Goal: Information Seeking & Learning: Learn about a topic

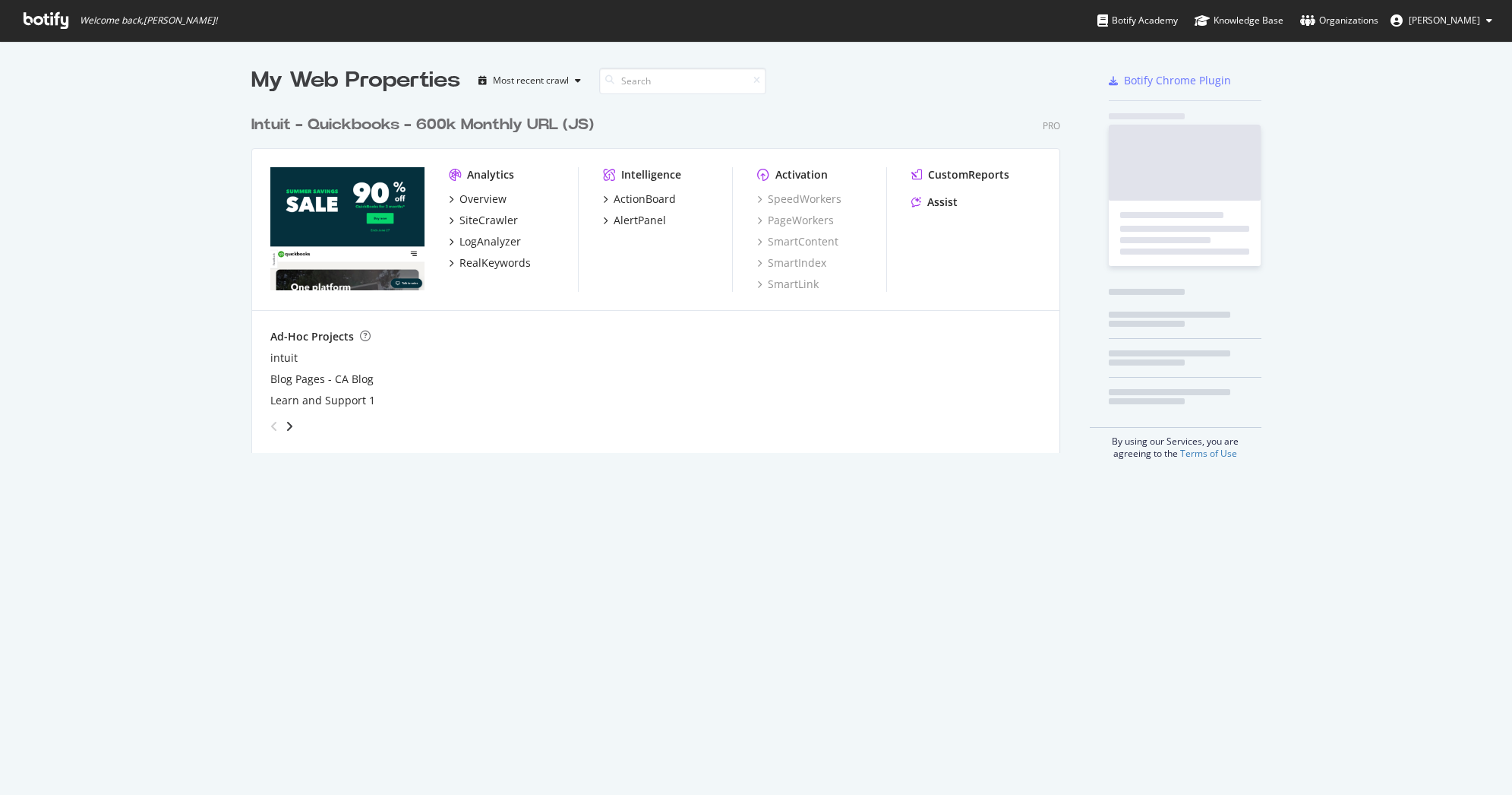
scroll to position [784, 1490]
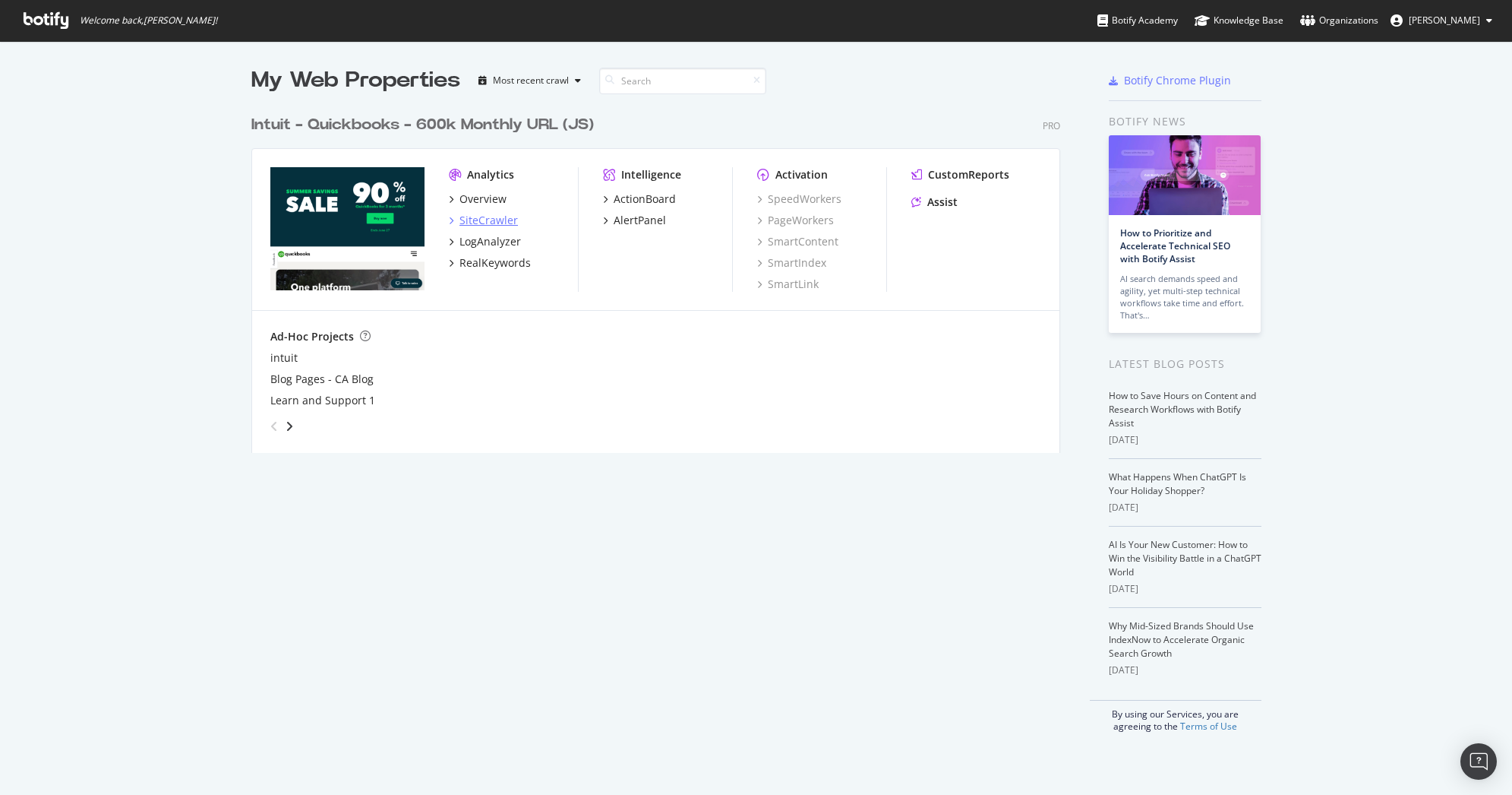
click at [478, 214] on div "SiteCrawler" at bounding box center [488, 220] width 59 height 15
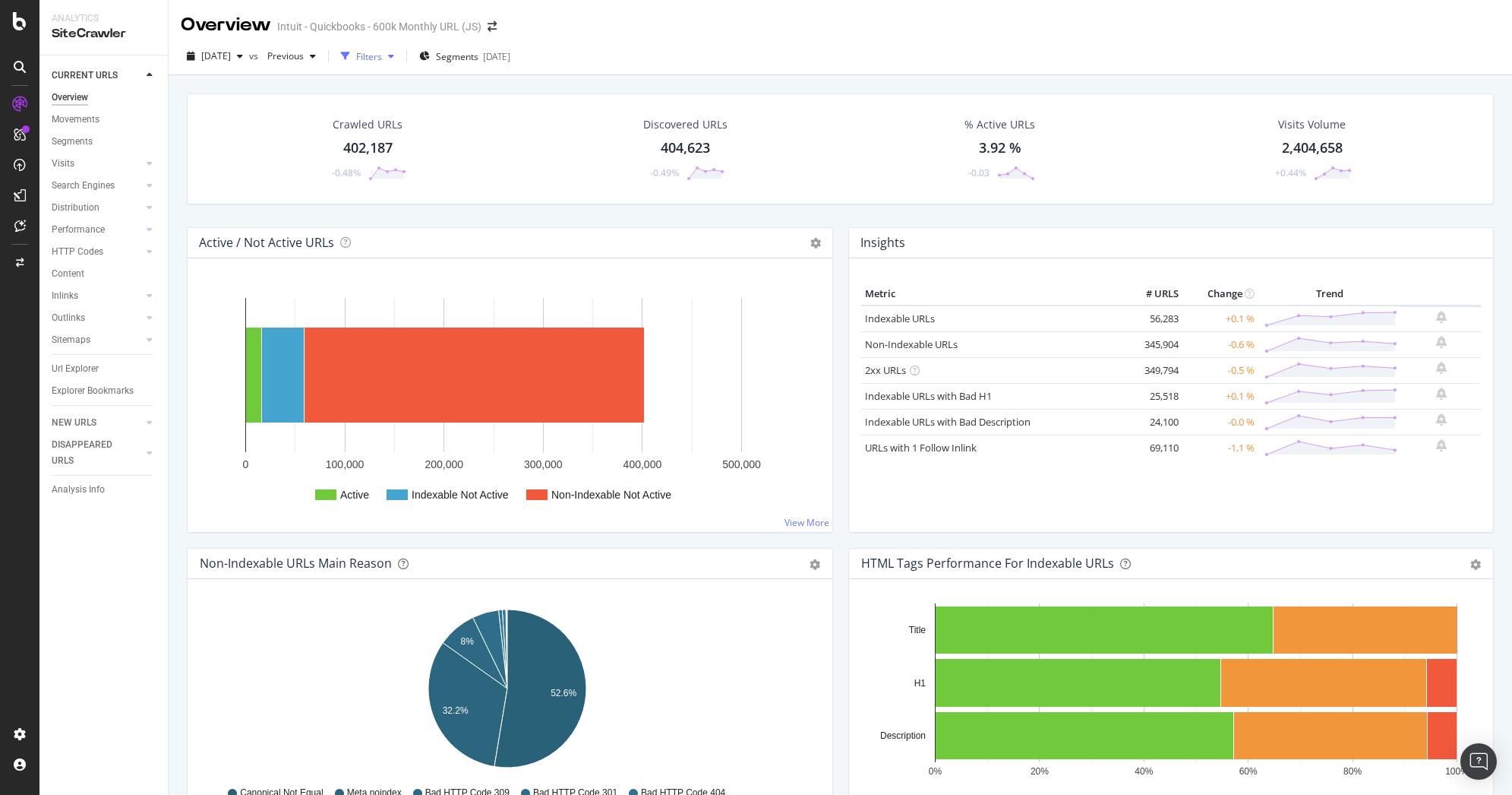
click at [382, 60] on div "Filters" at bounding box center [369, 56] width 26 height 13
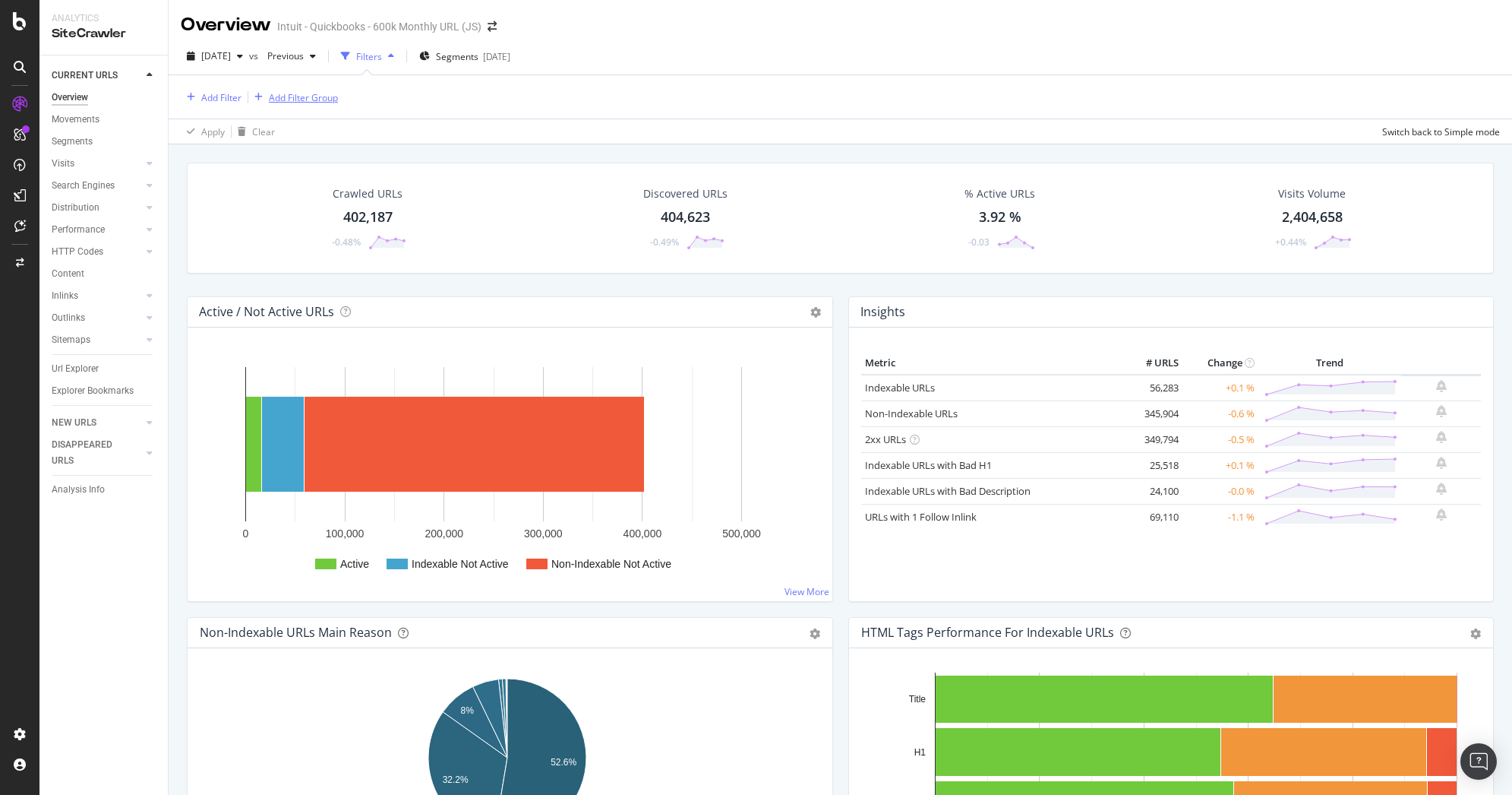
click at [303, 88] on button "Add Filter Group" at bounding box center [293, 97] width 90 height 18
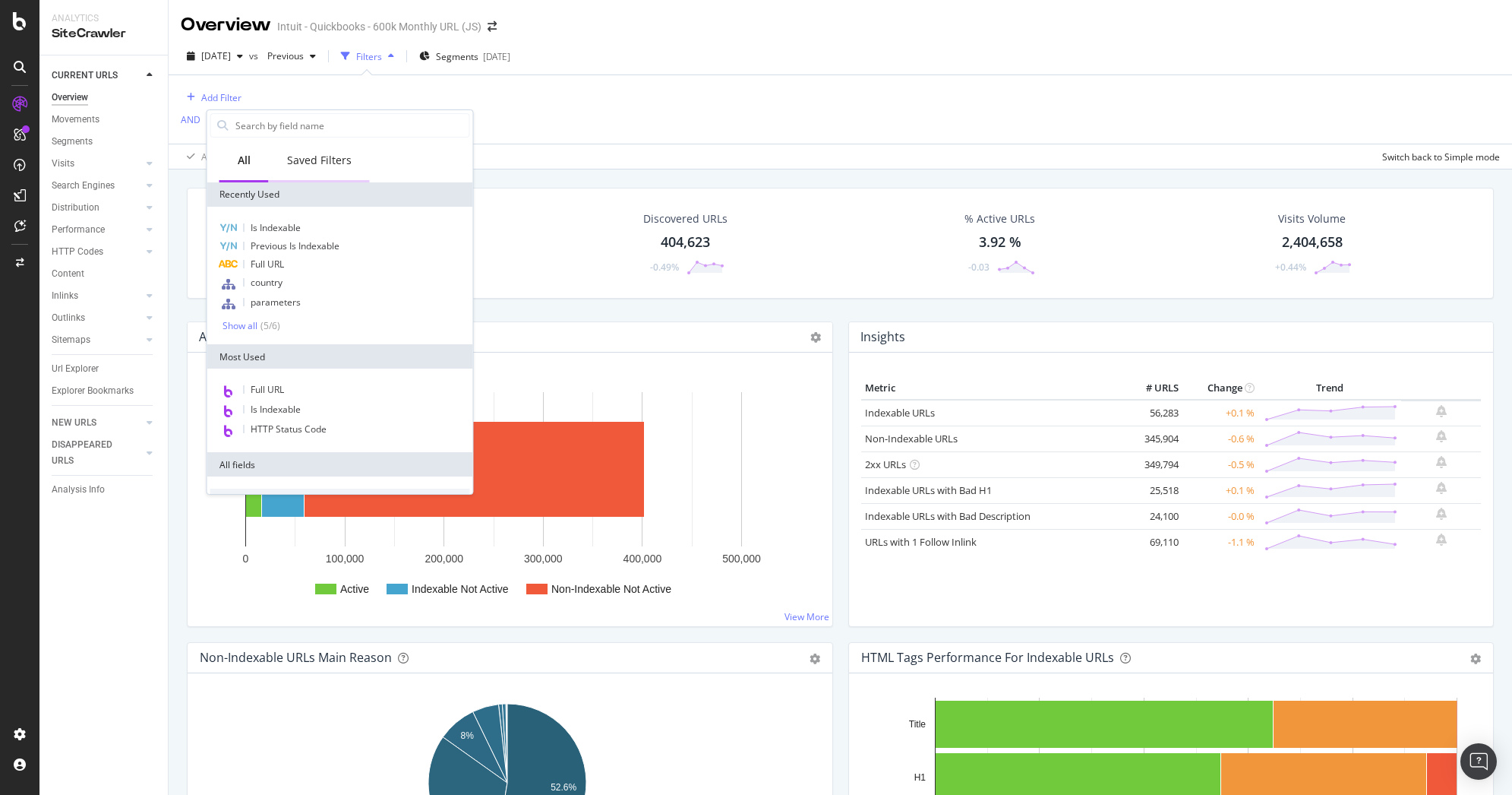
click at [343, 162] on div "Saved Filters" at bounding box center [319, 160] width 64 height 15
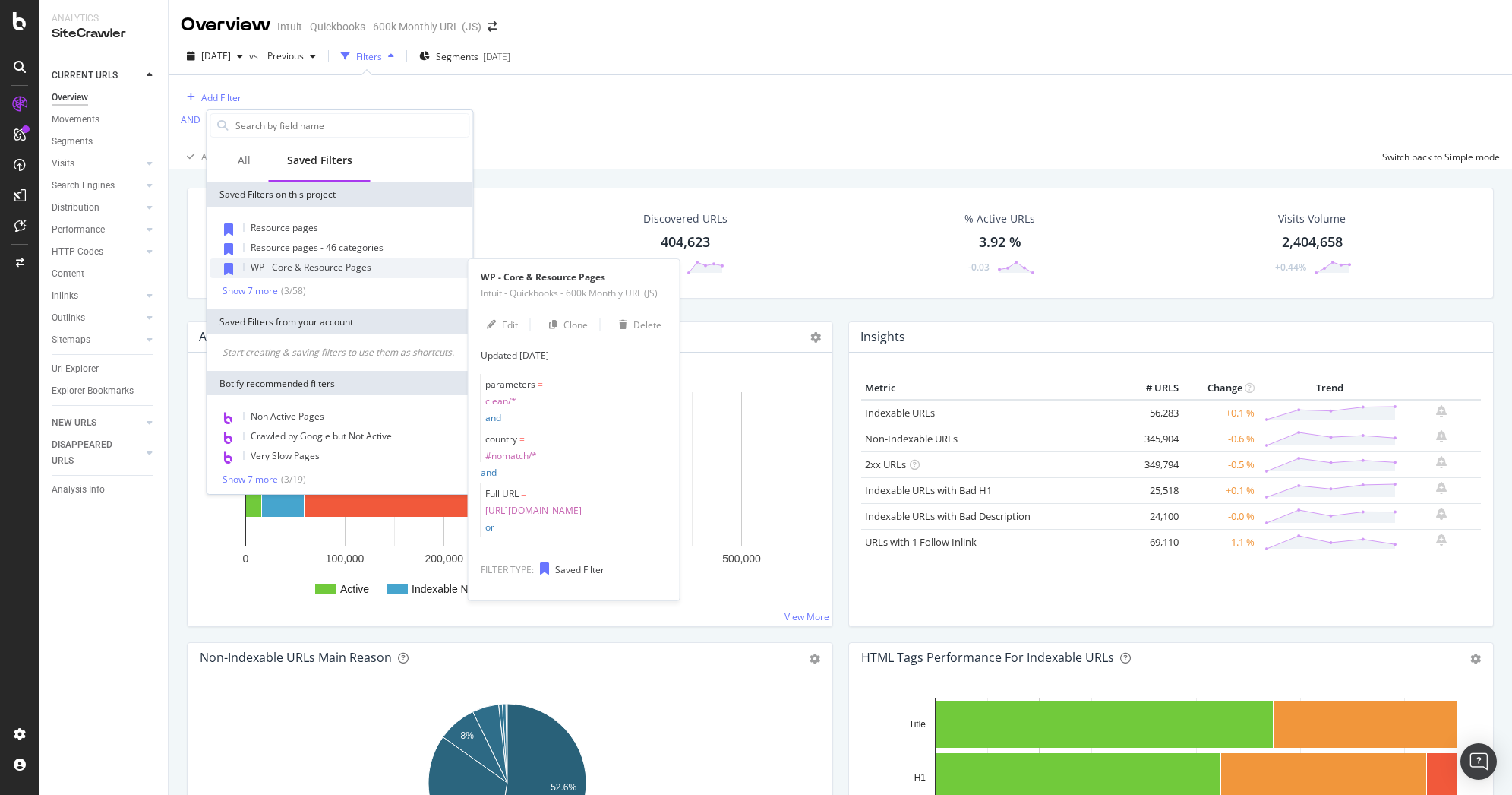
click at [323, 274] on div "WP - Core & Resource Pages" at bounding box center [340, 268] width 260 height 20
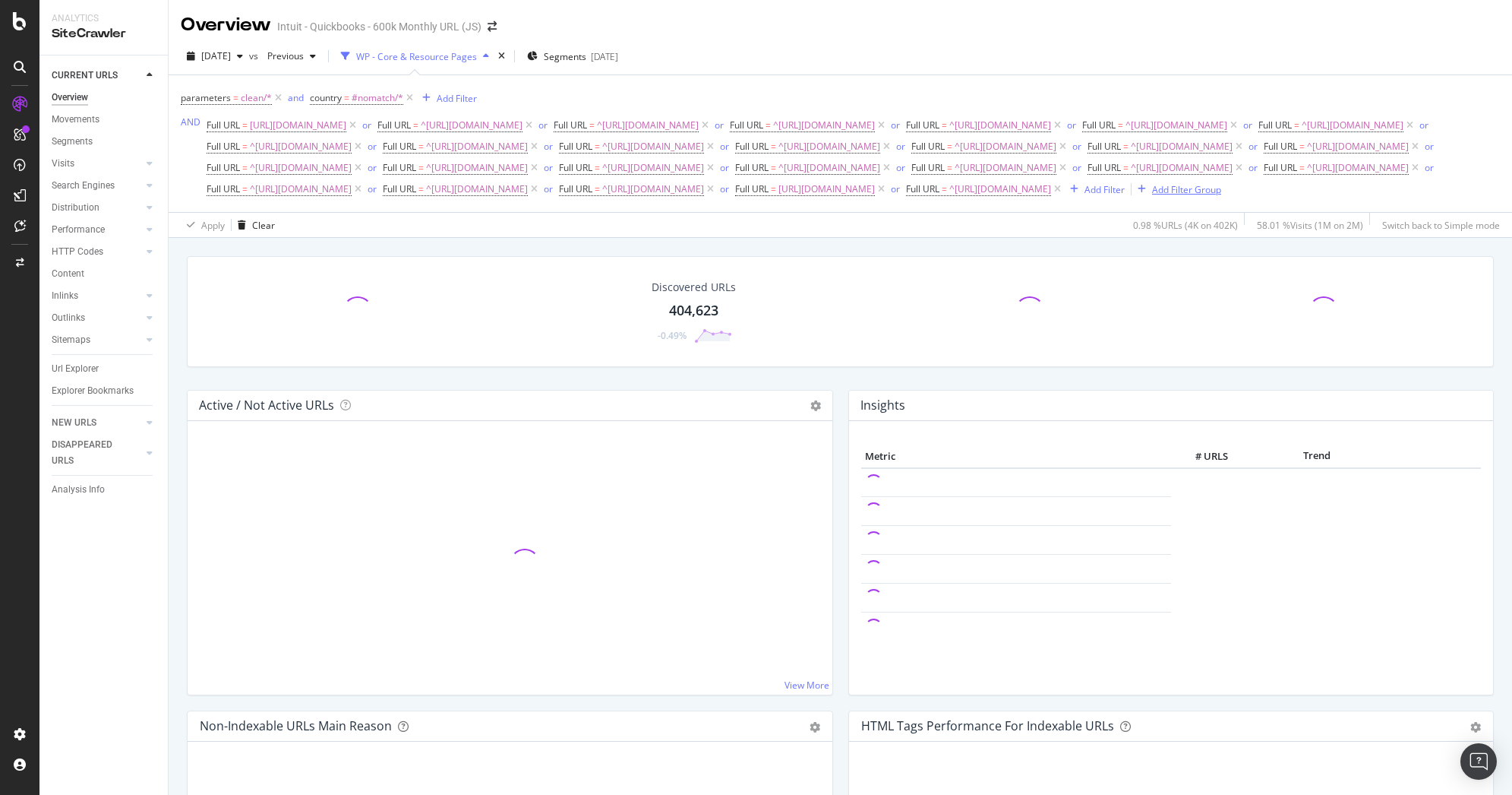
click at [1152, 196] on div "Add Filter Group" at bounding box center [1186, 190] width 69 height 13
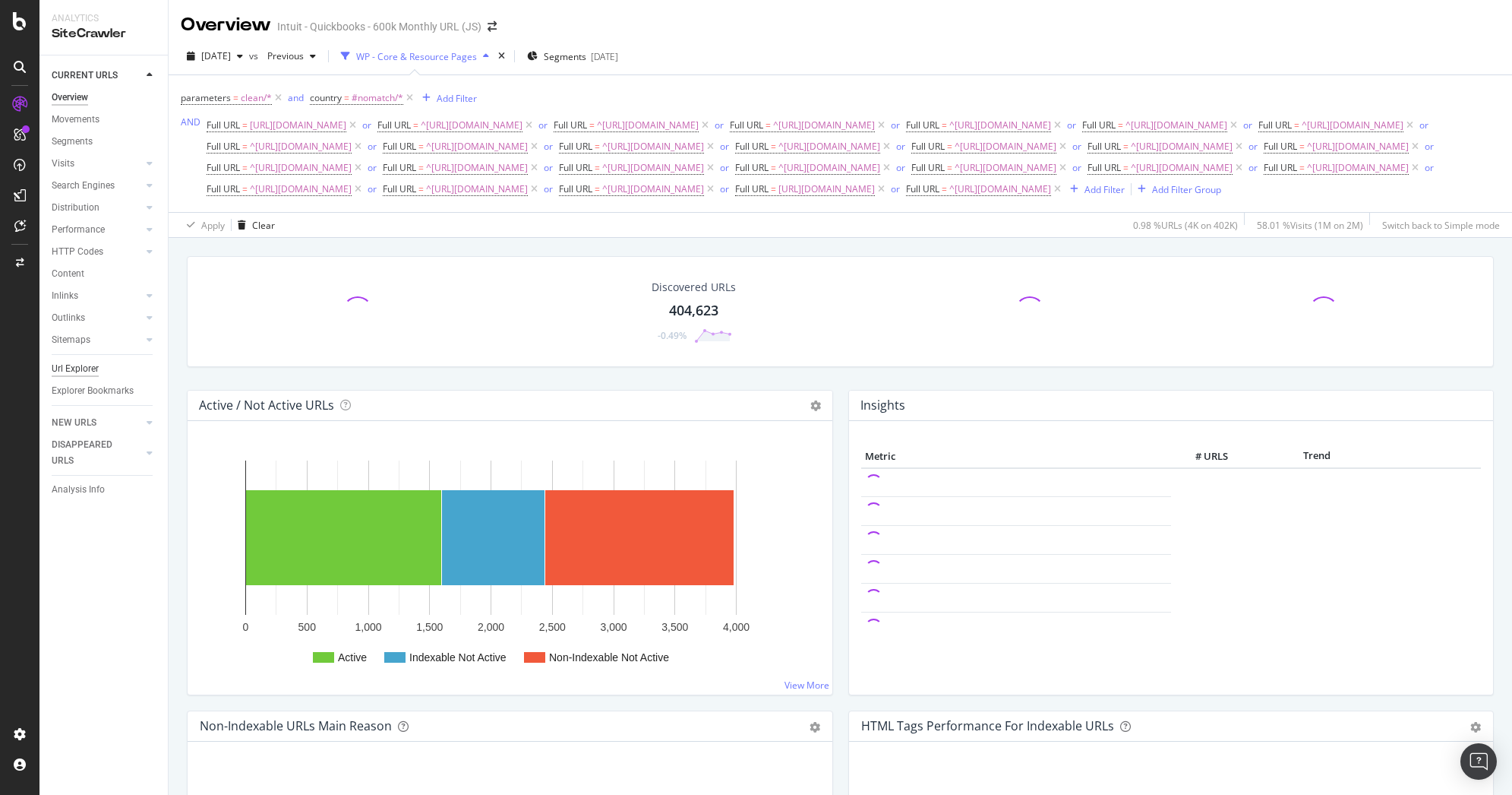
click at [73, 365] on div "Url Explorer" at bounding box center [75, 369] width 47 height 16
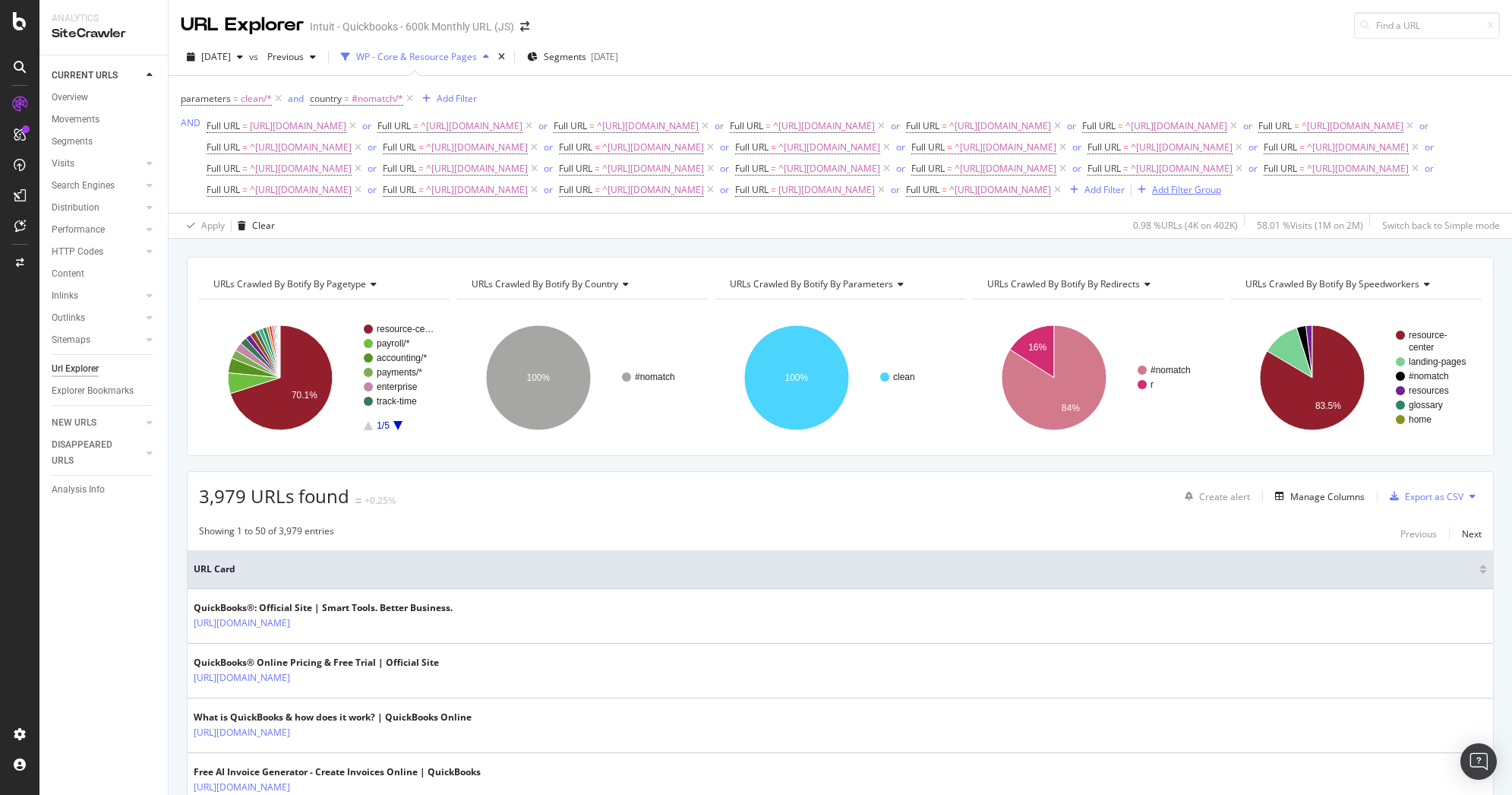
click at [1152, 196] on div "Add Filter Group" at bounding box center [1186, 190] width 69 height 13
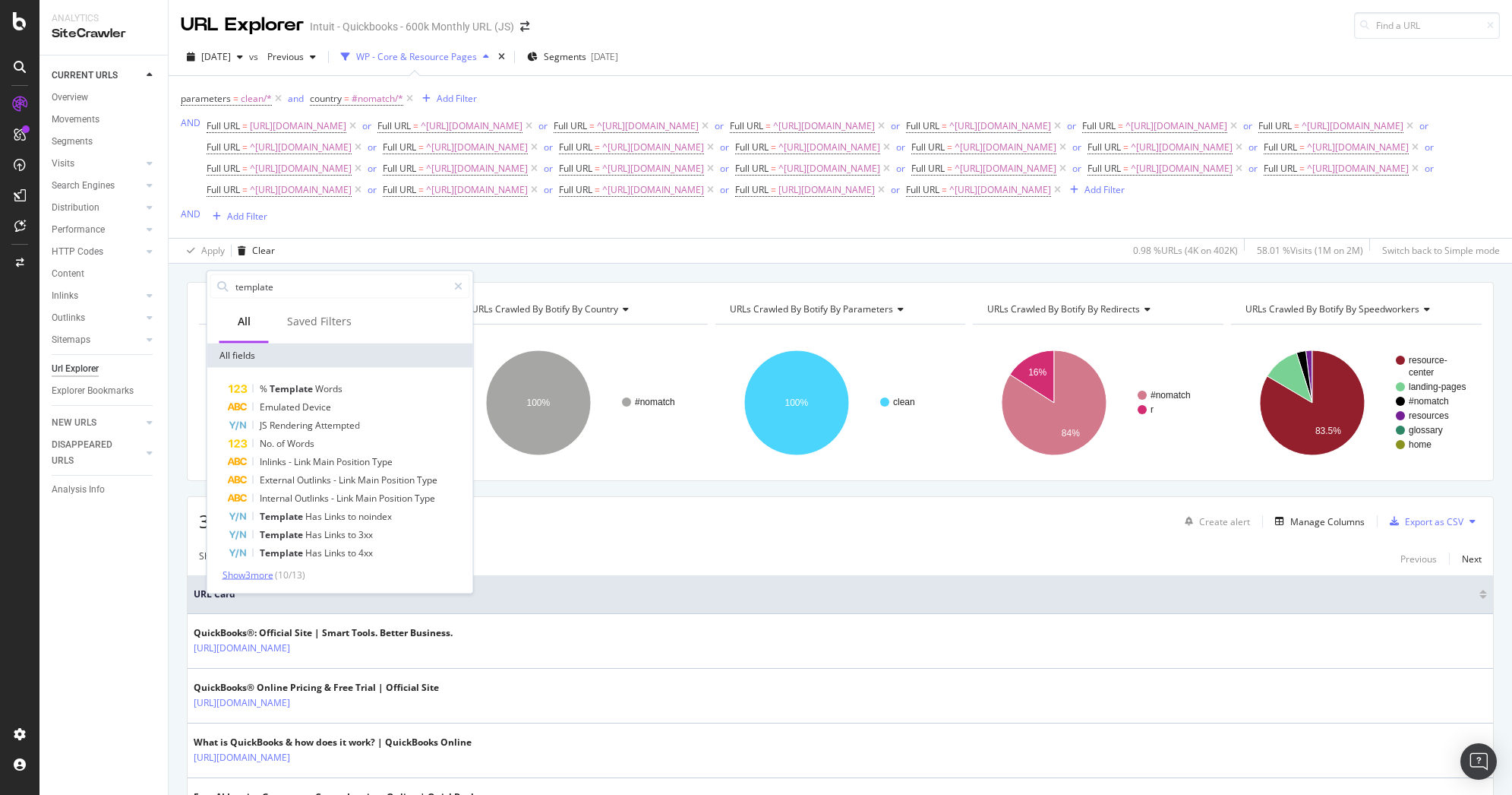
click at [250, 575] on span "Show 3 more" at bounding box center [247, 575] width 51 height 13
click at [349, 292] on input "template" at bounding box center [340, 287] width 213 height 22
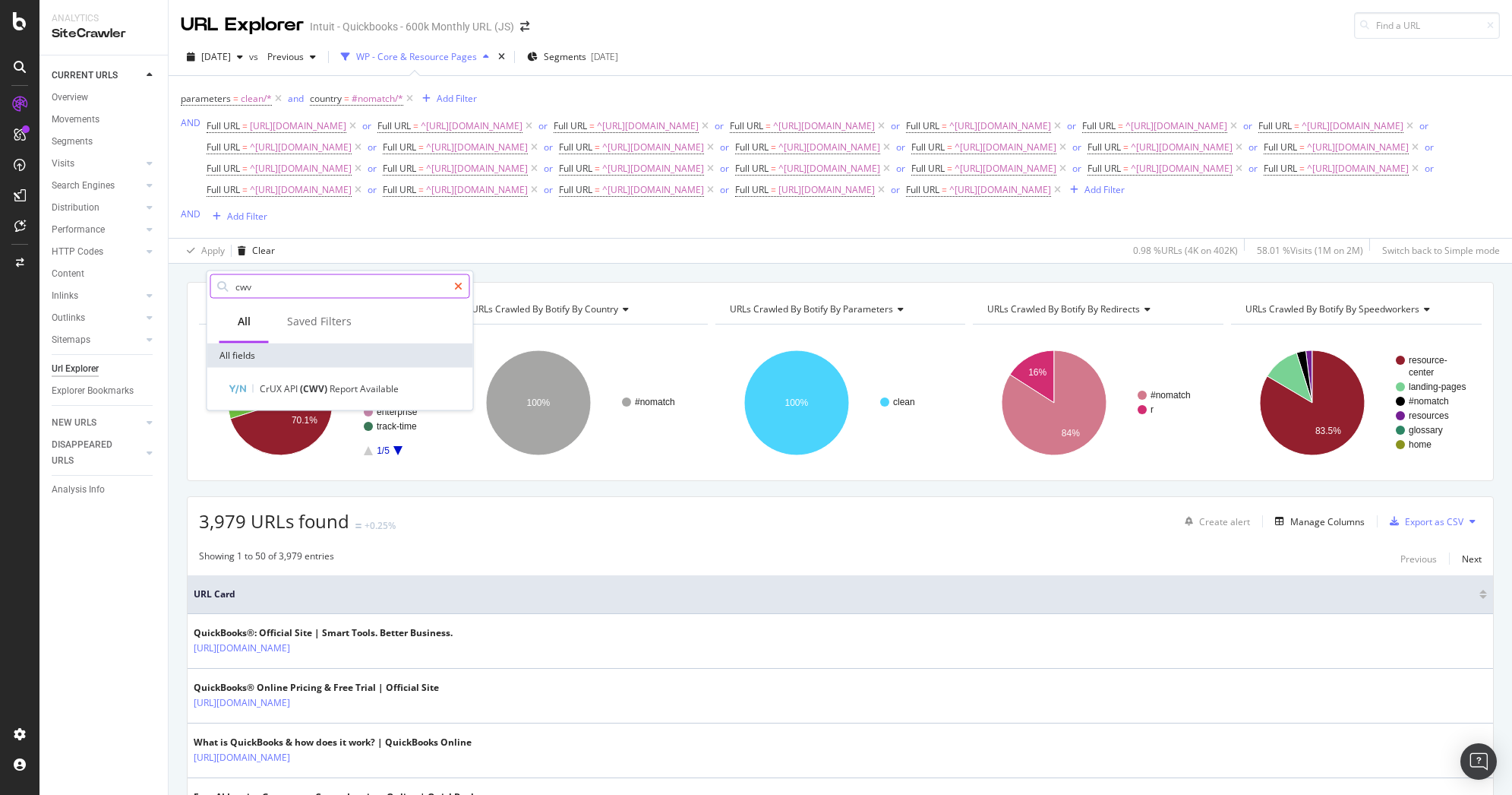
type input "cwv"
click at [455, 279] on div at bounding box center [457, 287] width 22 height 24
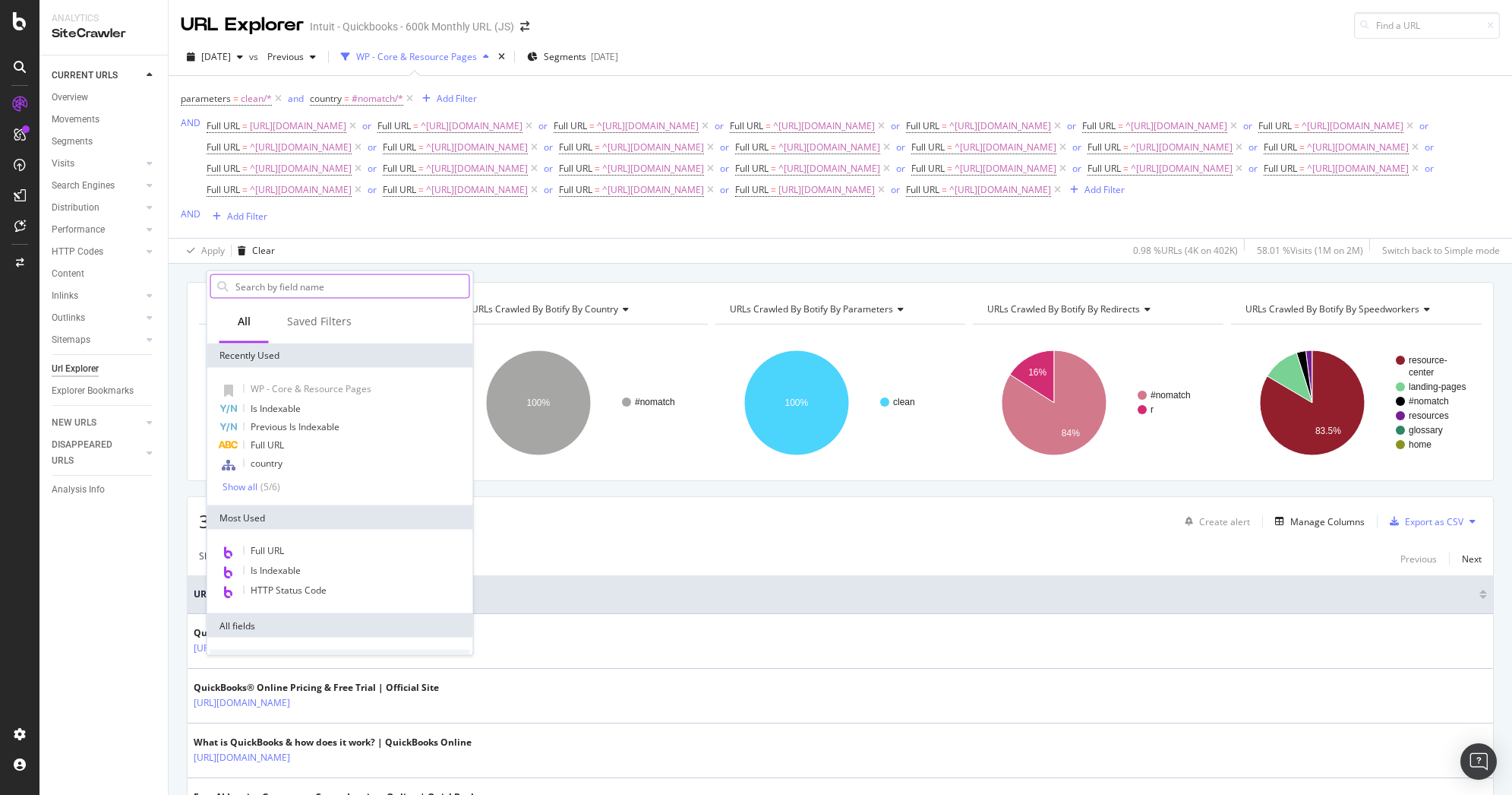
click at [583, 238] on div "parameters = clean/* and country = #nomatch/* Add Filter AND Full URL = https:/…" at bounding box center [840, 157] width 1319 height 162
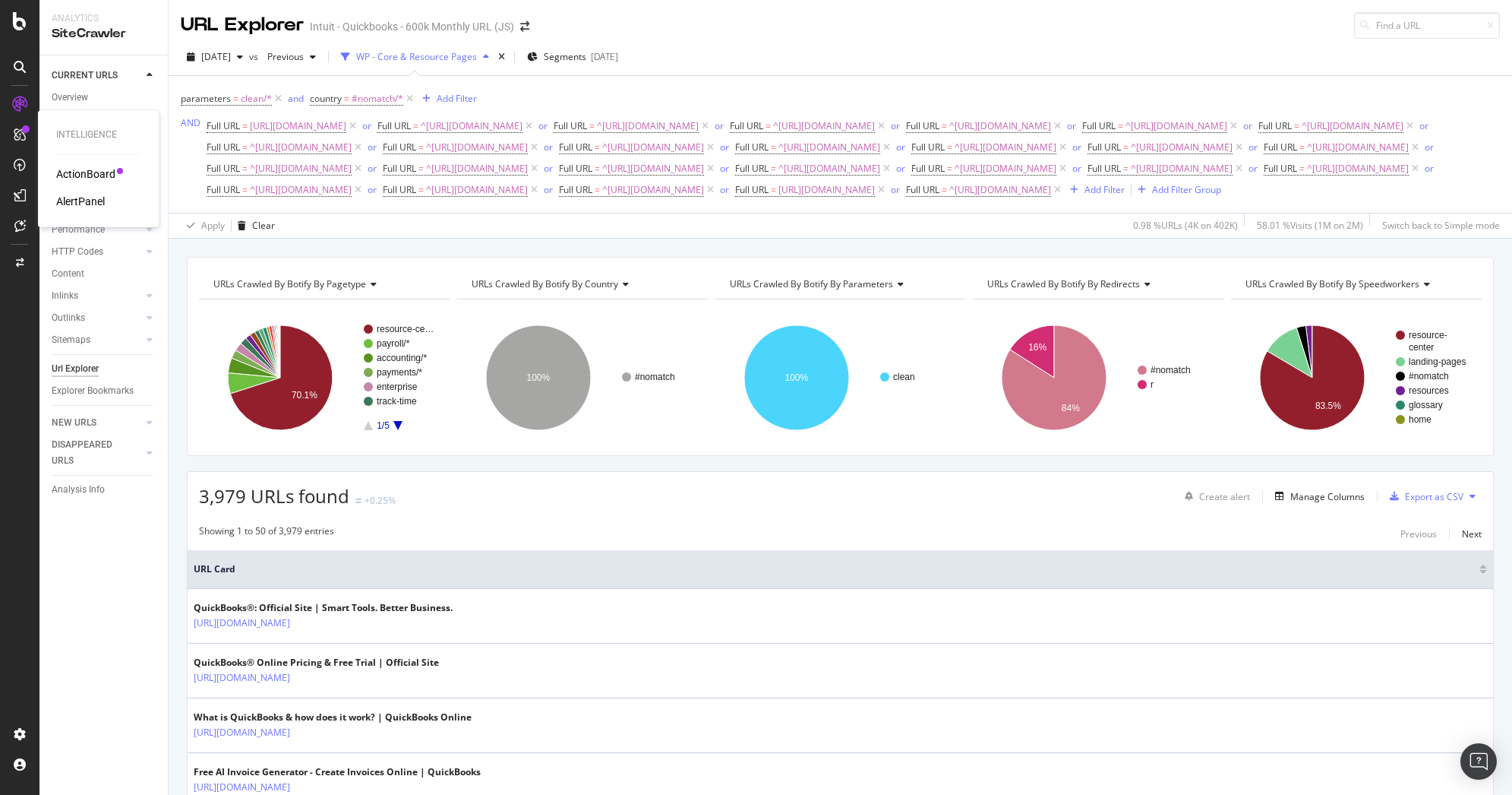
click at [96, 166] on div "ActionBoard" at bounding box center [86, 173] width 59 height 15
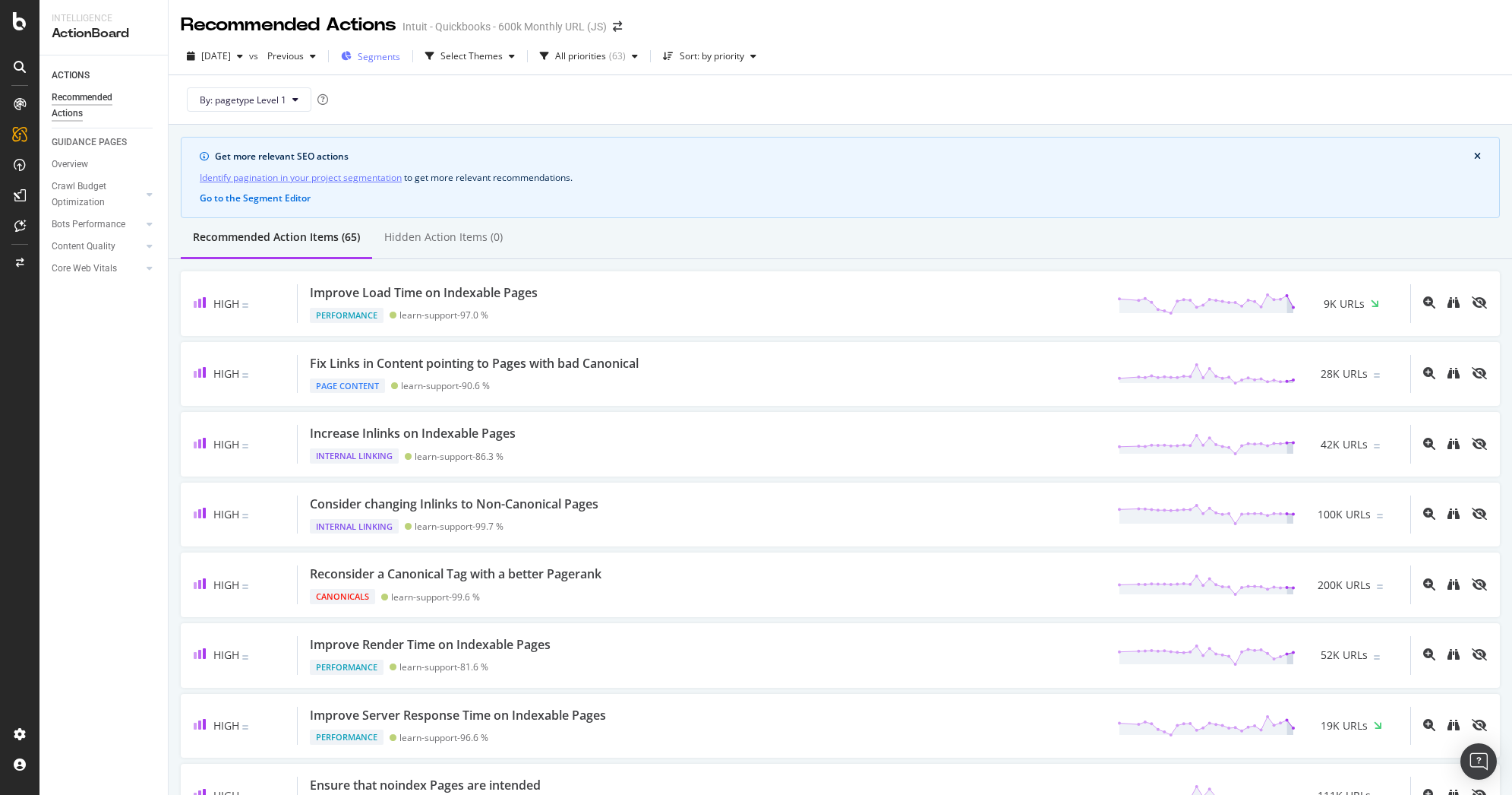
click at [400, 61] on span "Segments" at bounding box center [379, 56] width 43 height 13
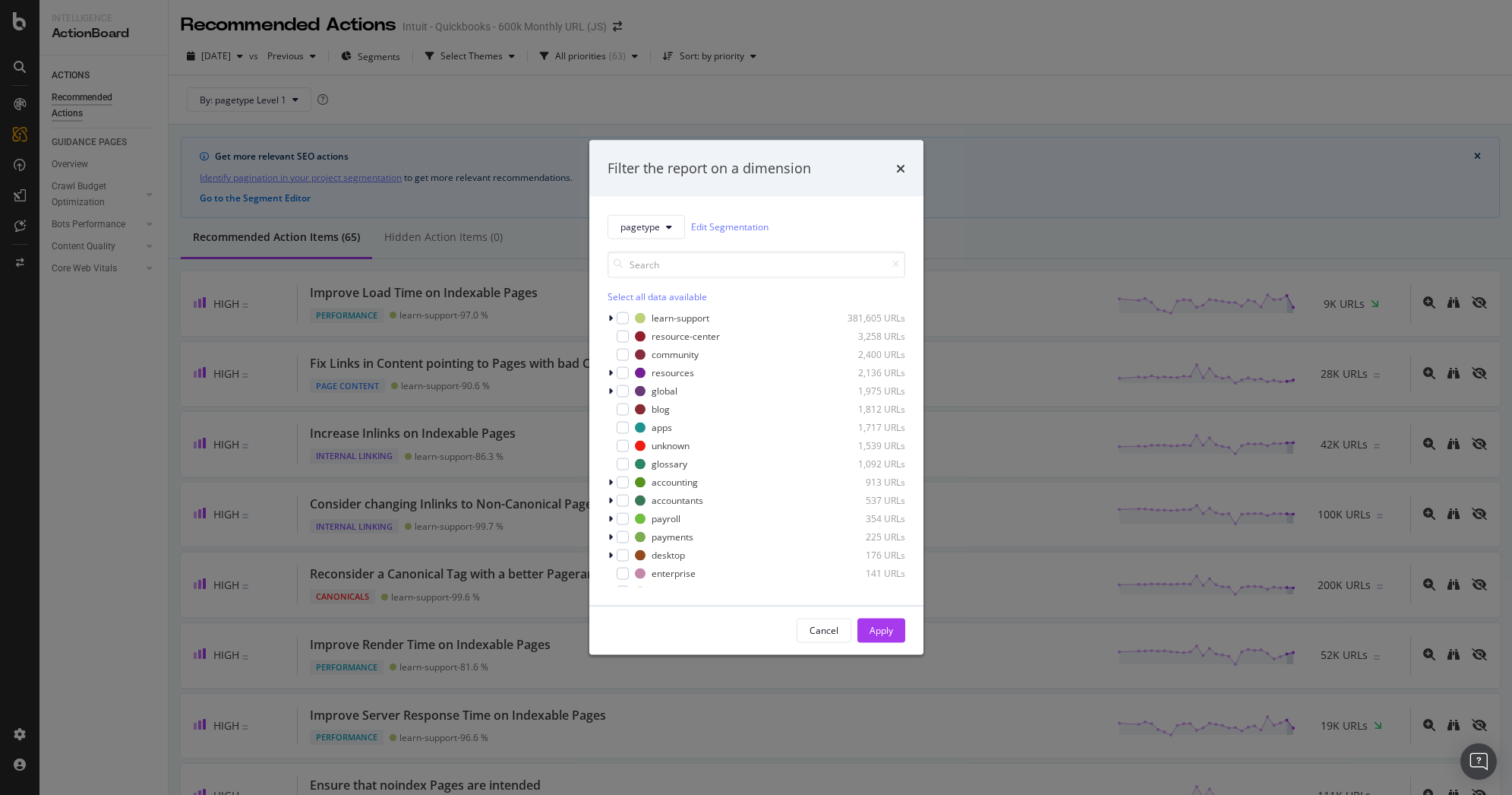
click at [670, 299] on div "Select all data available" at bounding box center [756, 296] width 298 height 13
click at [619, 318] on icon "modal" at bounding box center [622, 317] width 7 height 7
click at [621, 354] on icon "modal" at bounding box center [622, 353] width 7 height 7
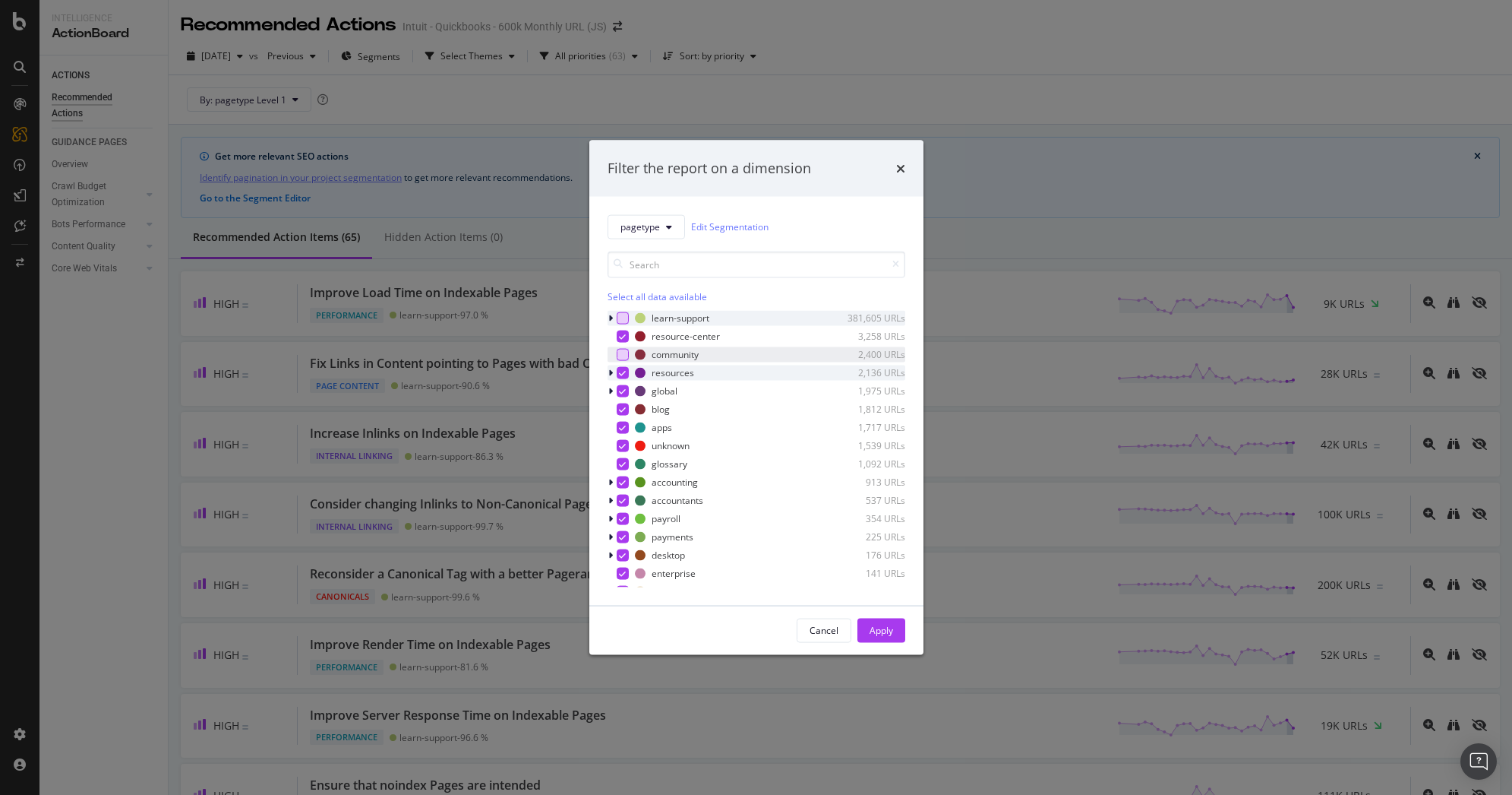
click at [622, 373] on icon "modal" at bounding box center [622, 372] width 7 height 7
click at [623, 393] on icon "modal" at bounding box center [622, 390] width 7 height 7
click at [624, 405] on icon "modal" at bounding box center [622, 408] width 7 height 7
click at [624, 425] on icon "modal" at bounding box center [622, 426] width 7 height 7
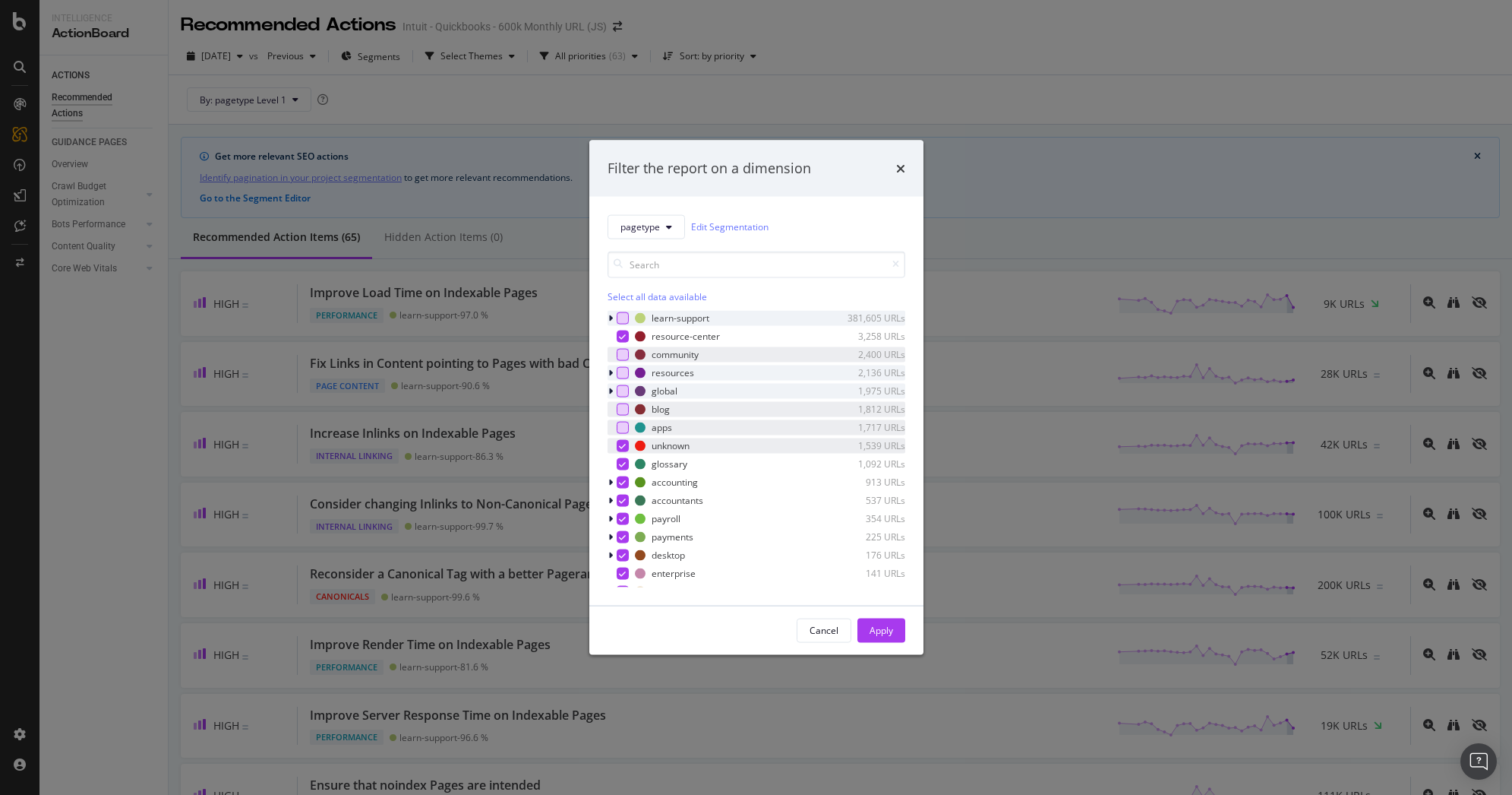
click at [625, 443] on icon "modal" at bounding box center [622, 445] width 7 height 7
click at [624, 459] on icon "modal" at bounding box center [622, 463] width 7 height 7
click at [873, 616] on div "Cancel Apply" at bounding box center [756, 630] width 334 height 49
click at [873, 618] on div "Apply" at bounding box center [880, 630] width 23 height 22
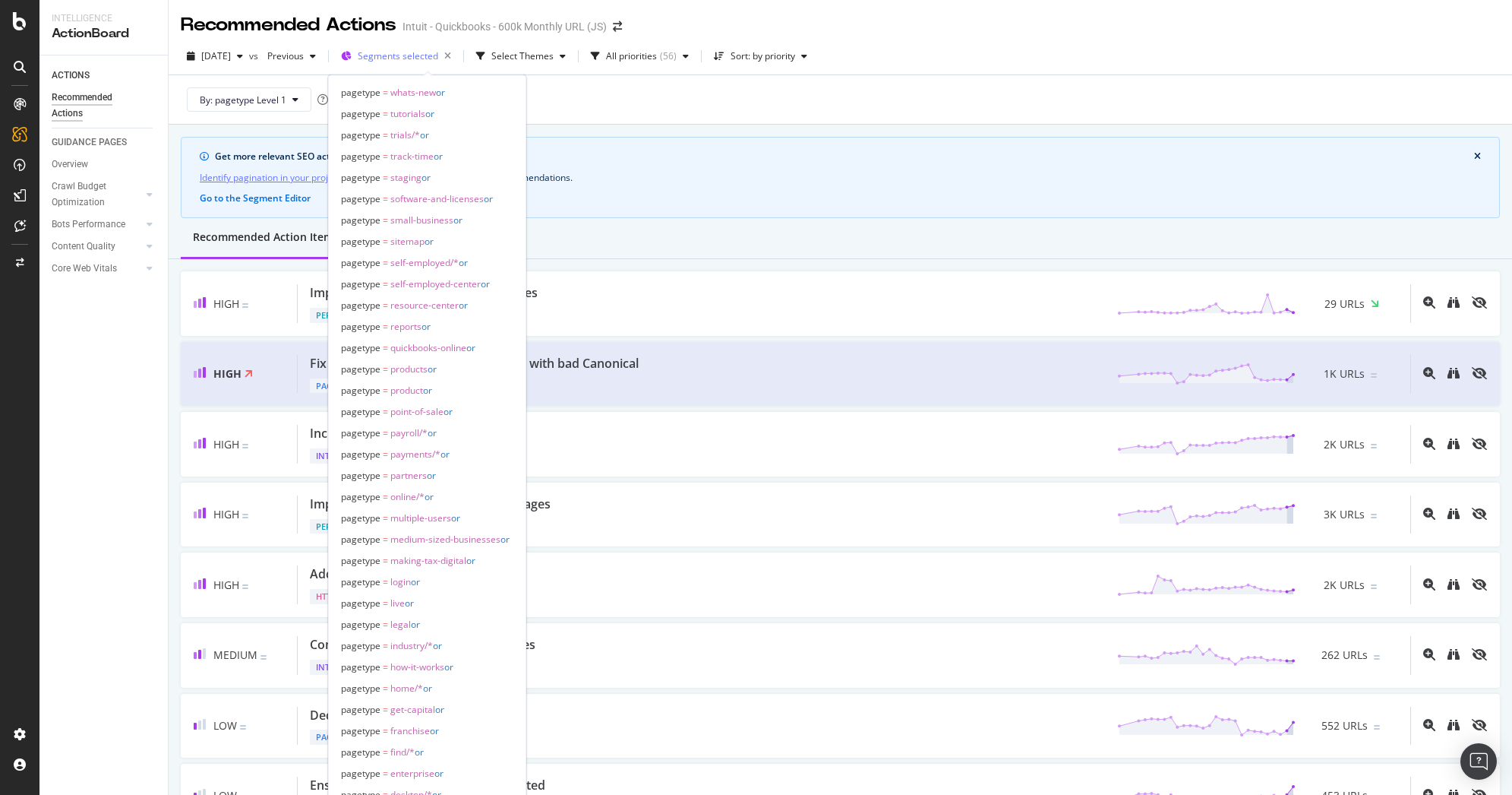
click at [429, 59] on span "Segments selected" at bounding box center [398, 56] width 80 height 13
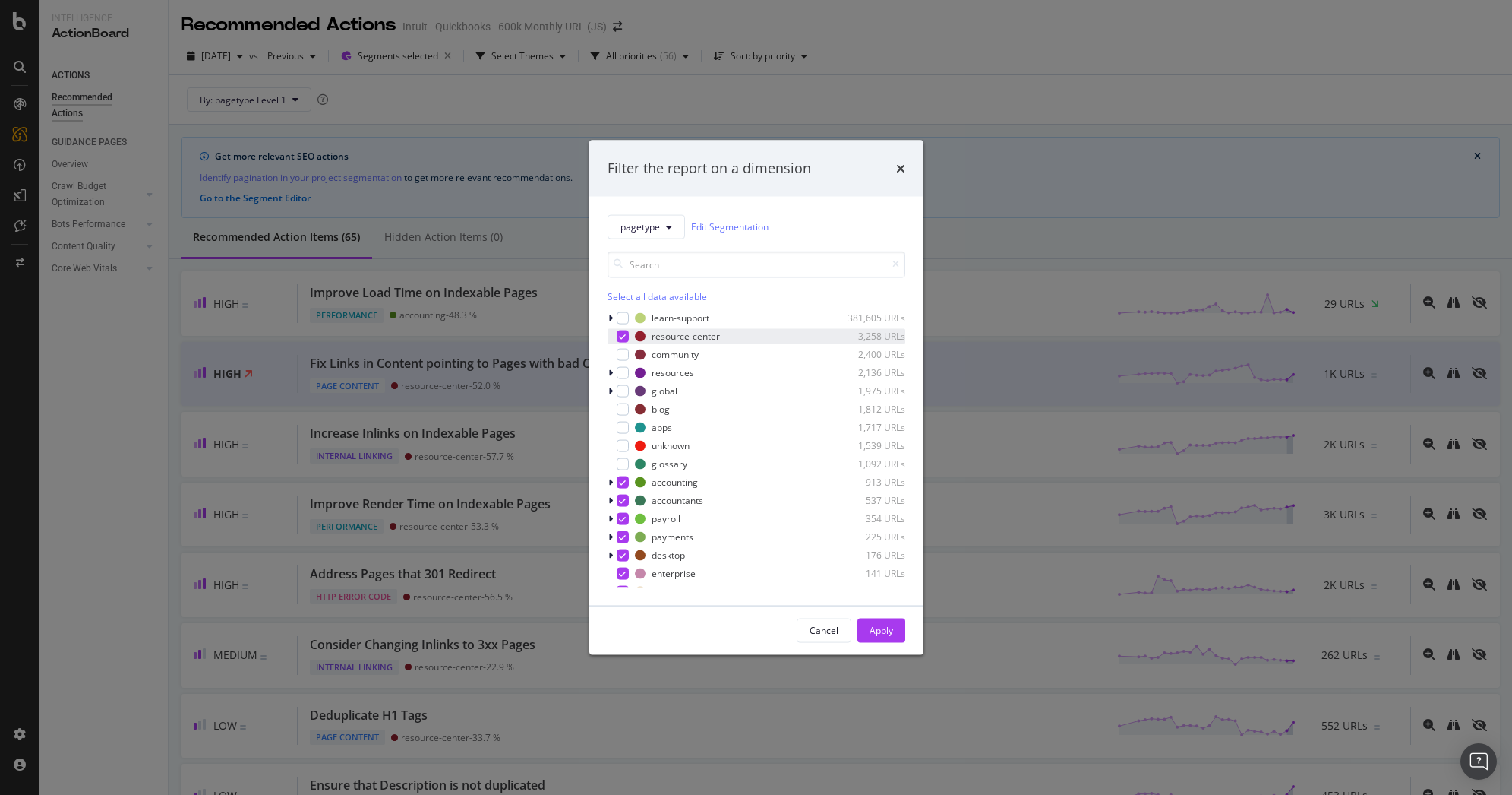
click at [616, 335] on div "modal" at bounding box center [622, 336] width 12 height 12
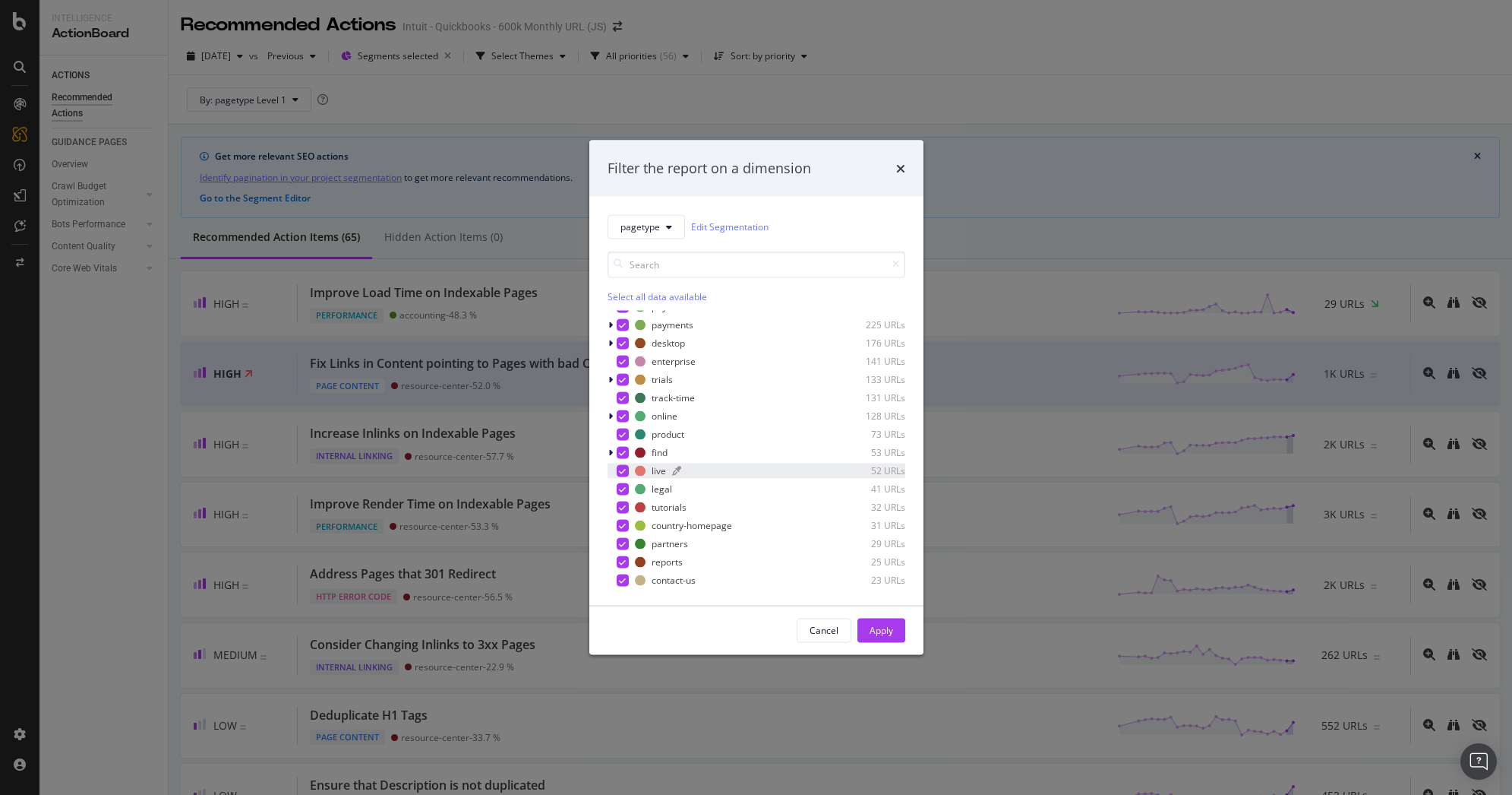
scroll to position [222, 0]
click at [620, 473] on div "modal" at bounding box center [622, 479] width 12 height 12
click at [620, 494] on icon "modal" at bounding box center [622, 496] width 7 height 7
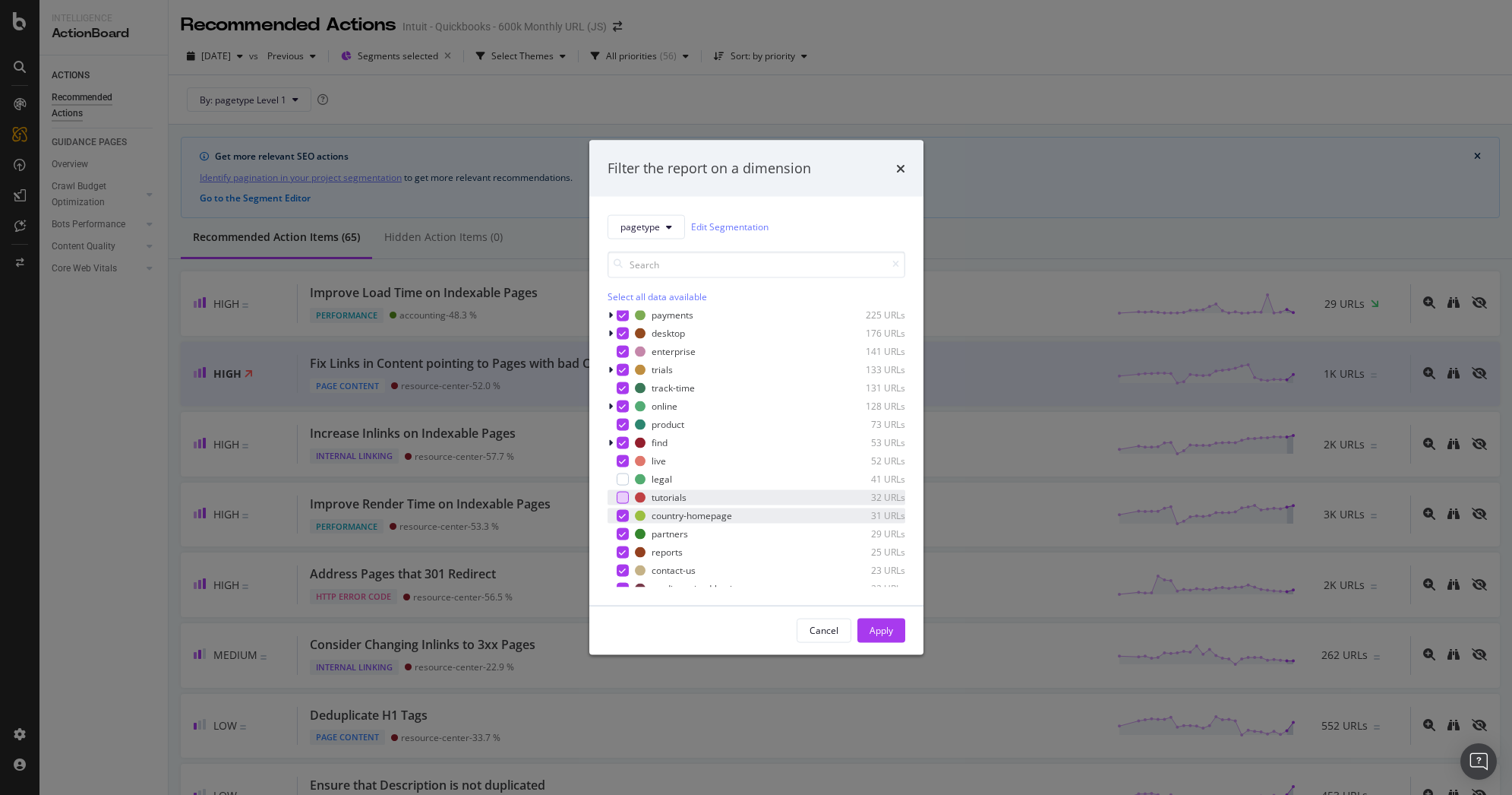
click at [619, 513] on icon "modal" at bounding box center [622, 515] width 7 height 7
click at [622, 535] on icon "modal" at bounding box center [622, 533] width 7 height 7
click at [624, 503] on icon "modal" at bounding box center [622, 505] width 7 height 7
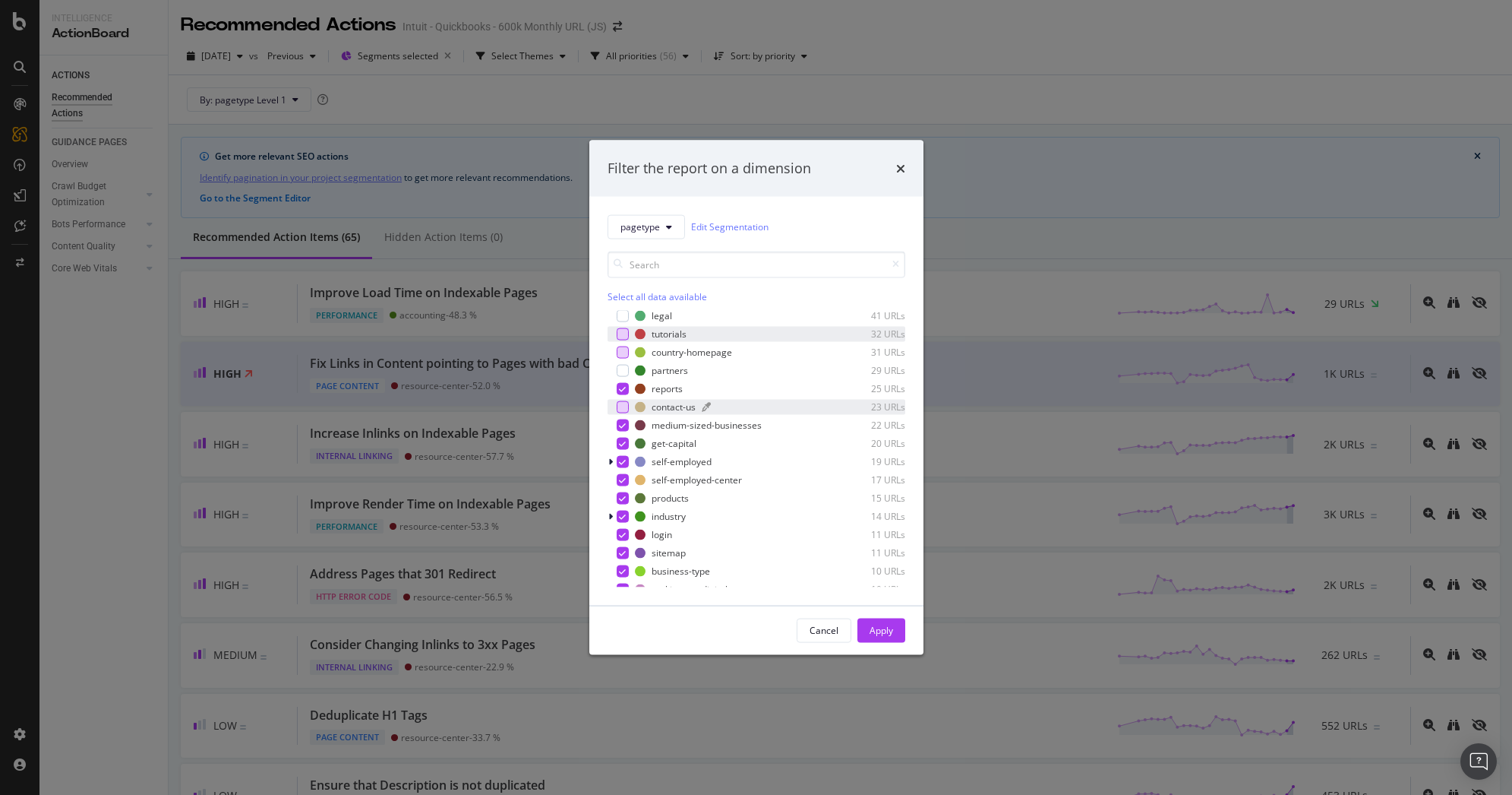
scroll to position [395, 0]
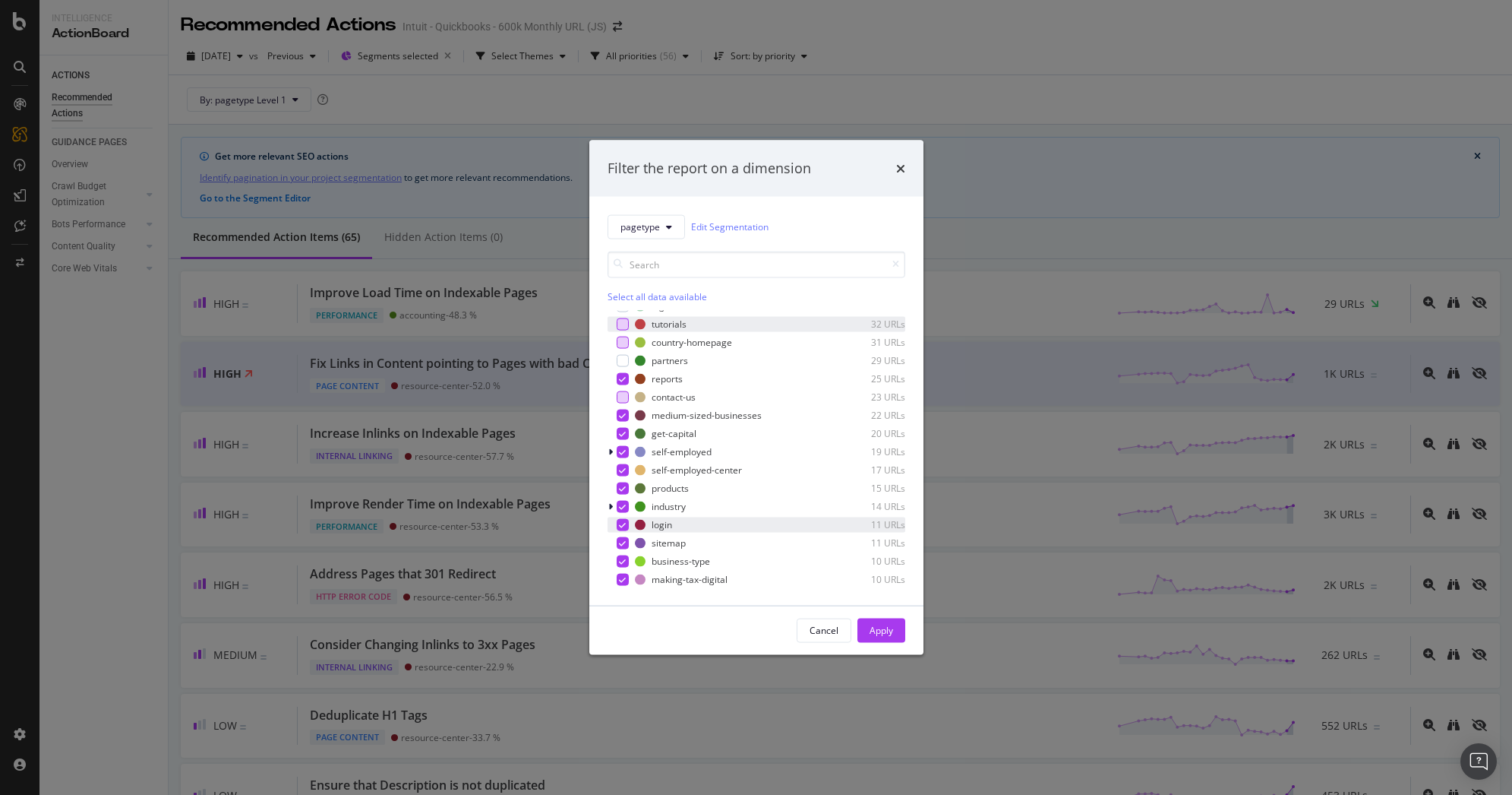
click at [622, 523] on icon "modal" at bounding box center [622, 524] width 7 height 7
click at [624, 531] on icon "modal" at bounding box center [622, 532] width 7 height 7
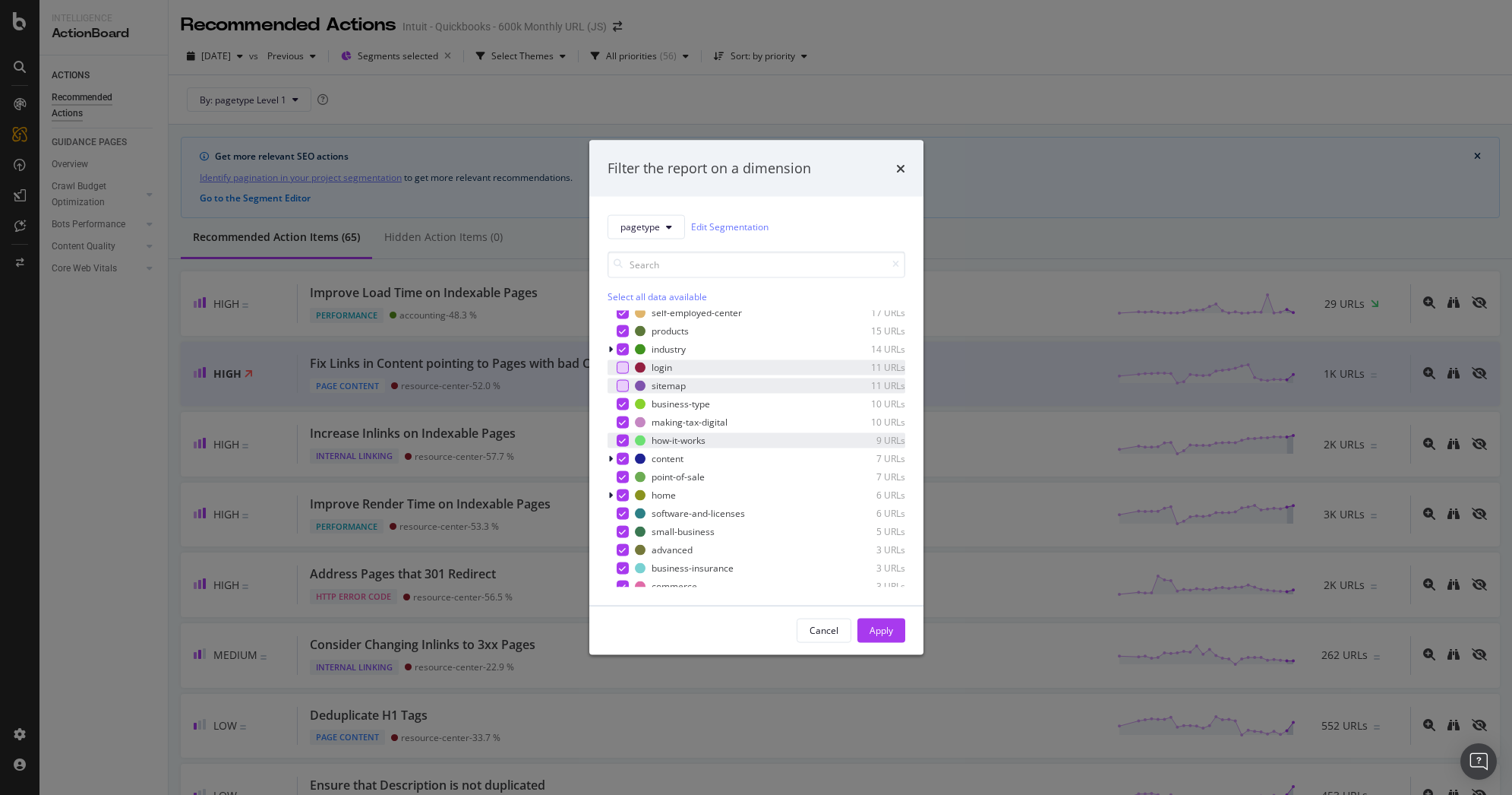
scroll to position [562, 0]
click at [627, 502] on div "modal" at bounding box center [622, 503] width 12 height 12
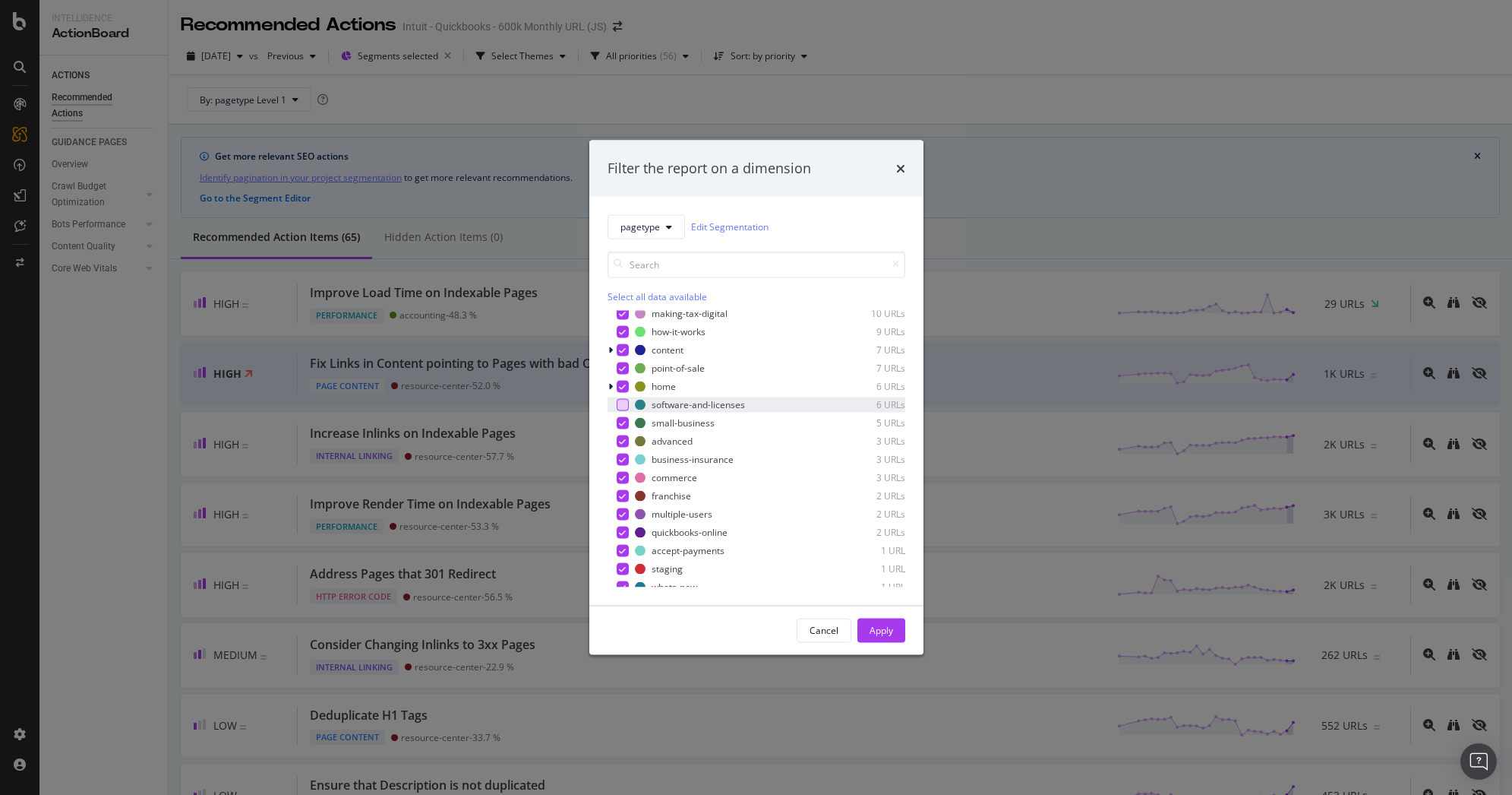
scroll to position [669, 0]
click at [620, 560] on icon "modal" at bounding box center [622, 561] width 7 height 7
click at [892, 631] on div "Apply" at bounding box center [880, 630] width 23 height 13
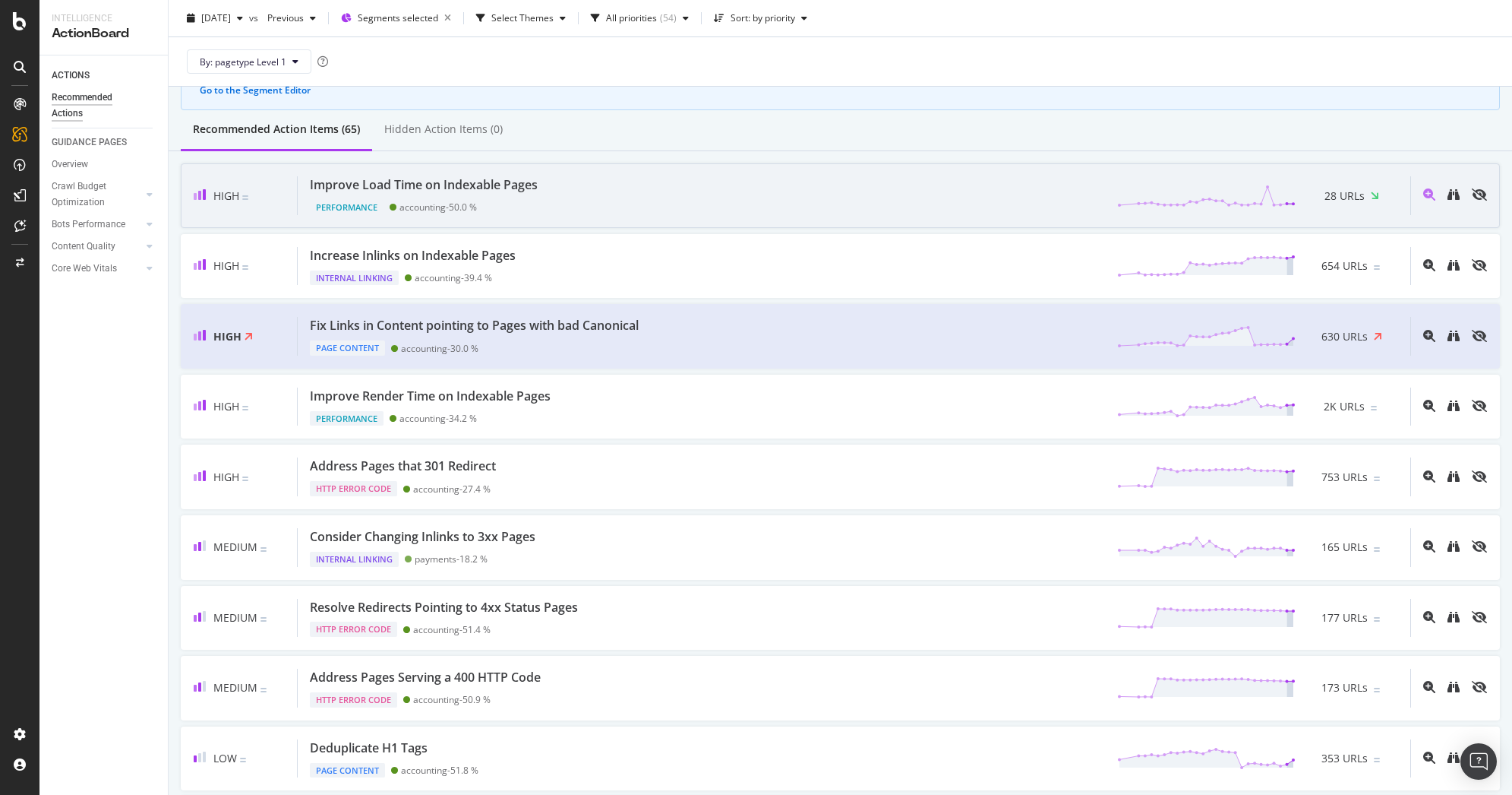
scroll to position [118, 0]
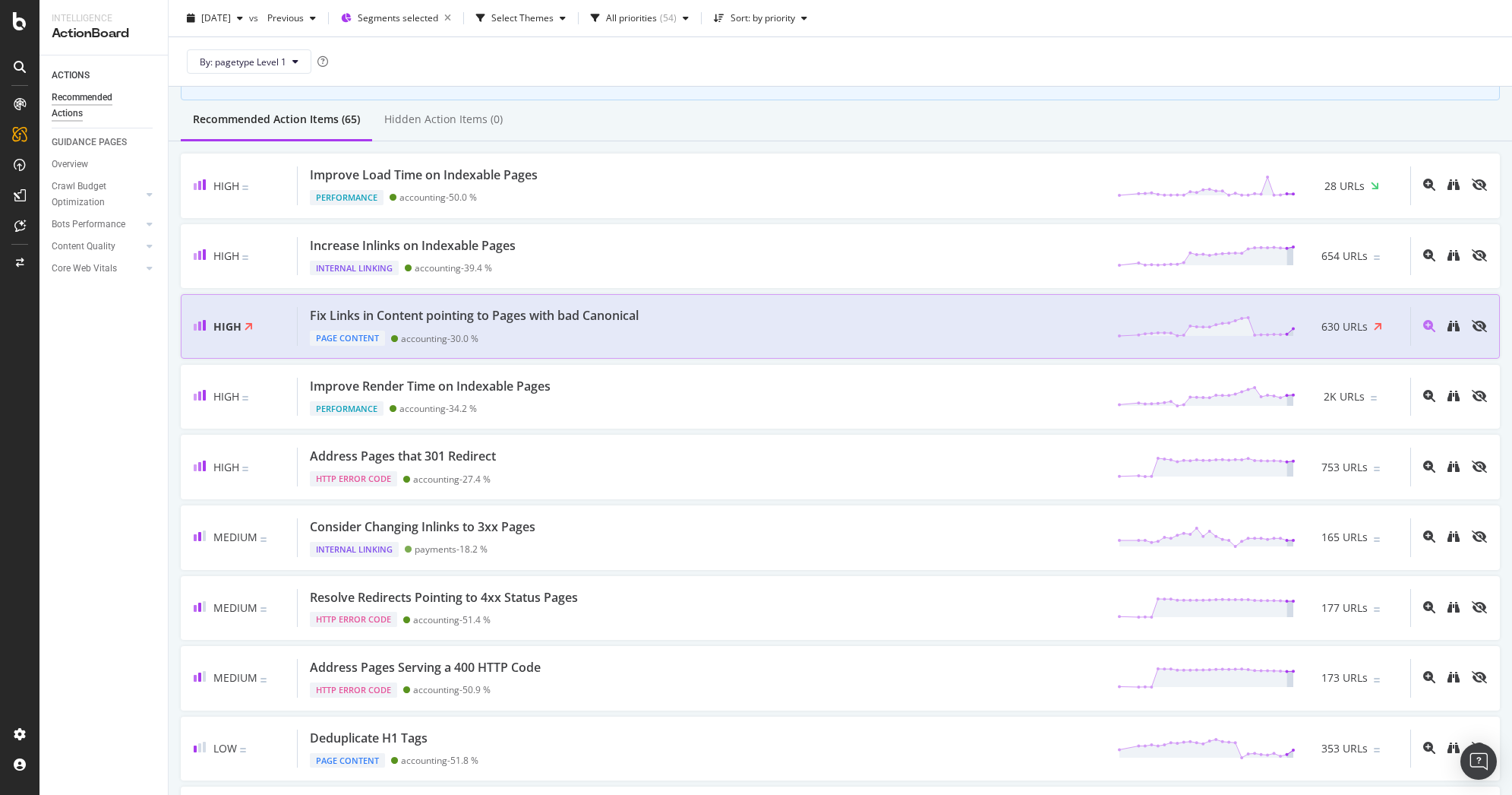
click at [671, 315] on div "Fix Links in Content pointing to Pages with bad Canonical Page Content accounti…" at bounding box center [854, 326] width 1112 height 39
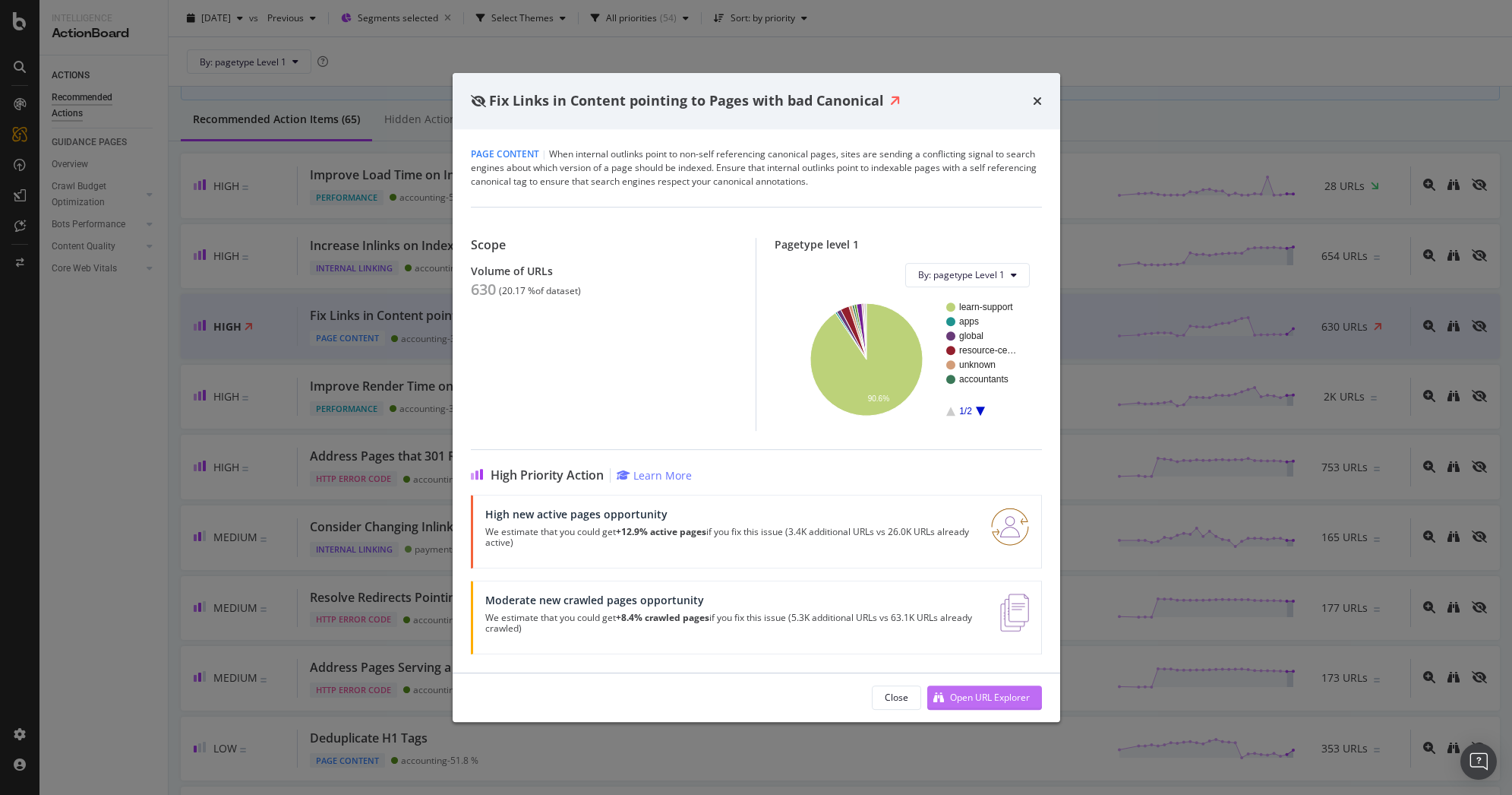
click at [997, 700] on div "Open URL Explorer" at bounding box center [990, 697] width 79 height 13
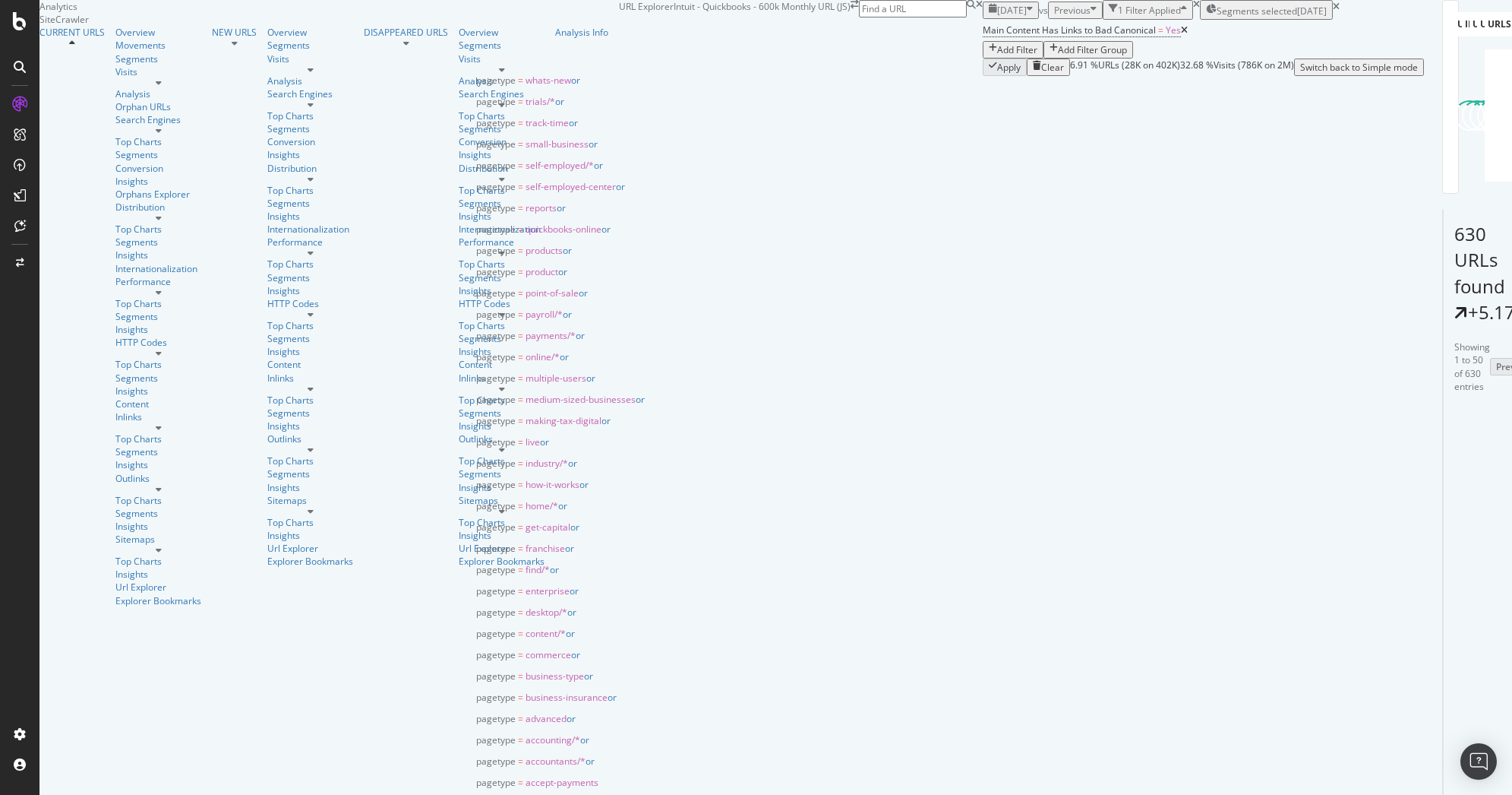
click at [1217, 18] on span "Segments selected" at bounding box center [1257, 11] width 80 height 13
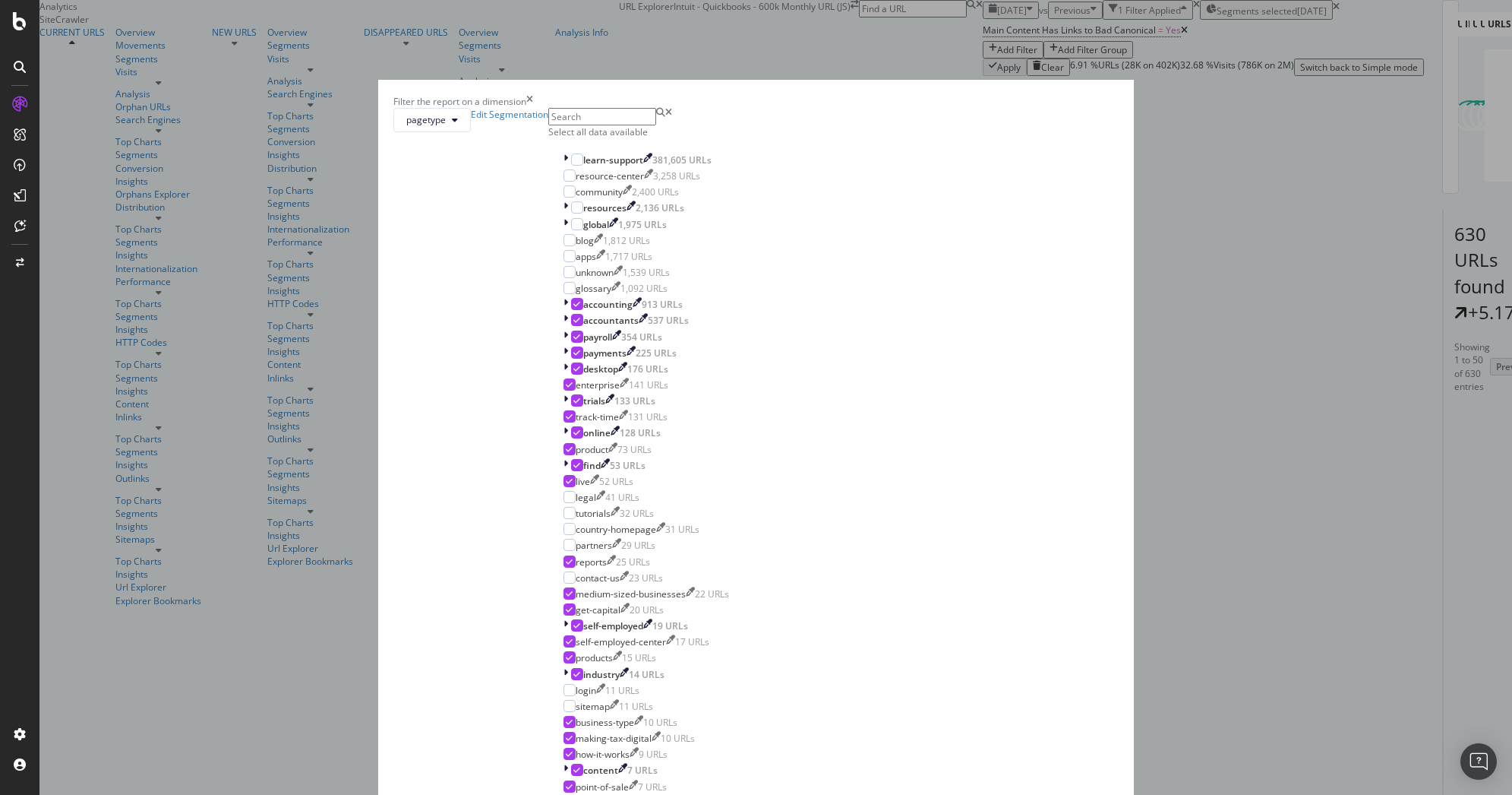
click at [850, 59] on div "Filter the report on a dimension pagetype Edit Segmentation Select all data ava…" at bounding box center [756, 398] width 1512 height 795
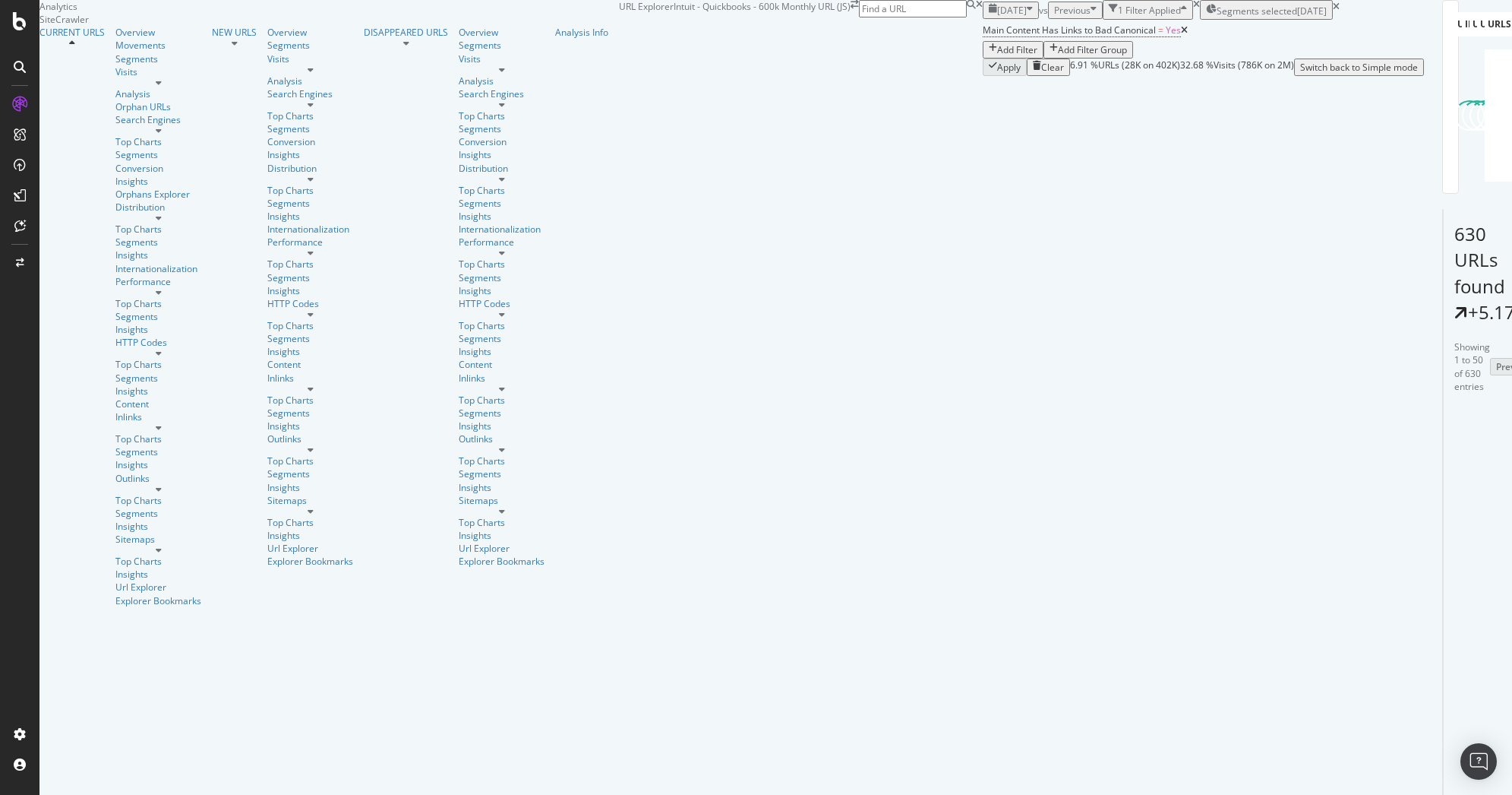
scroll to position [1267, 0]
copy link "[URL][DOMAIN_NAME]"
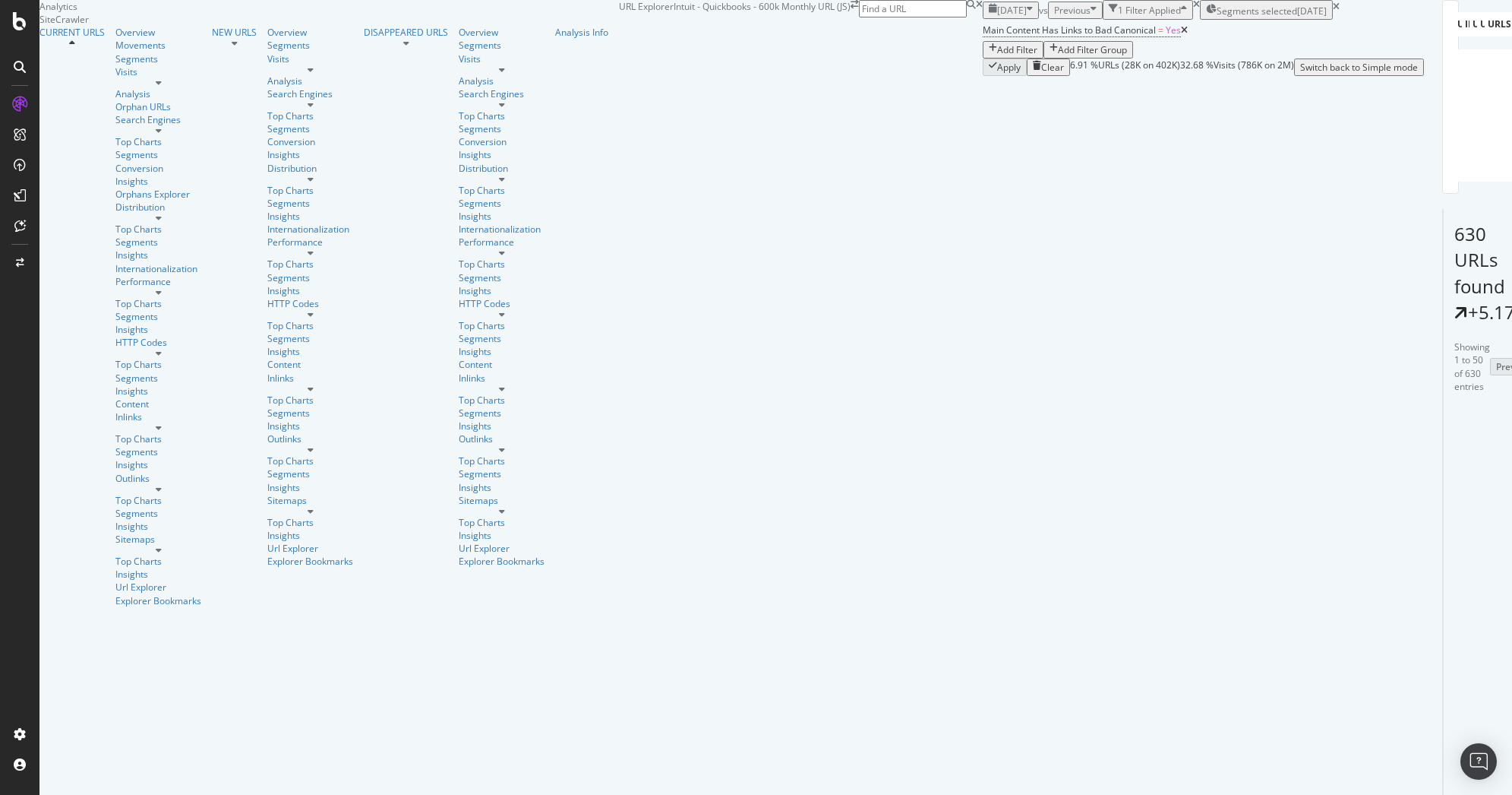
click at [997, 17] on span "[DATE]" at bounding box center [1011, 10] width 30 height 13
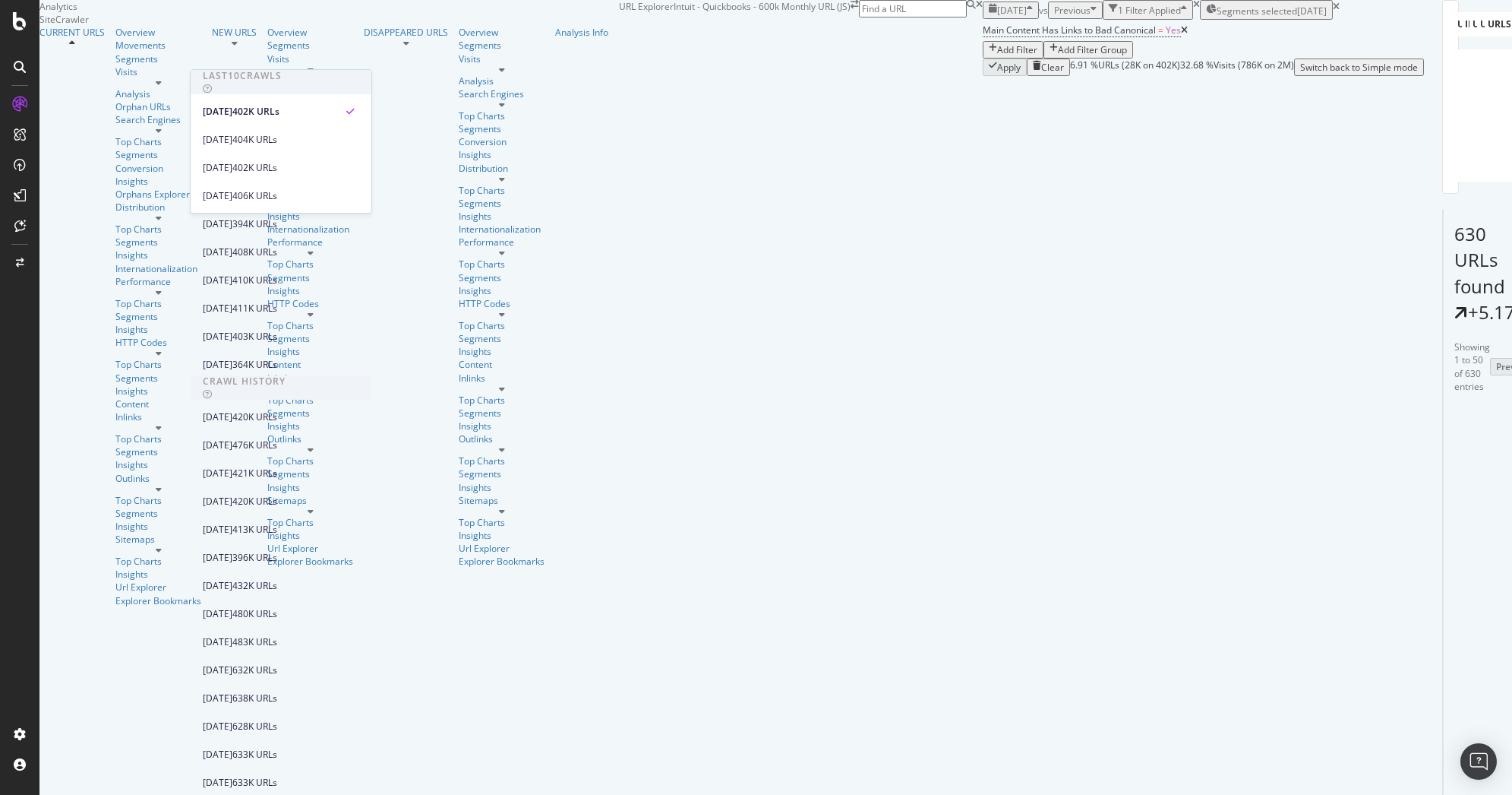
scroll to position [594, 0]
click at [233, 691] on div "[DATE]" at bounding box center [217, 698] width 30 height 14
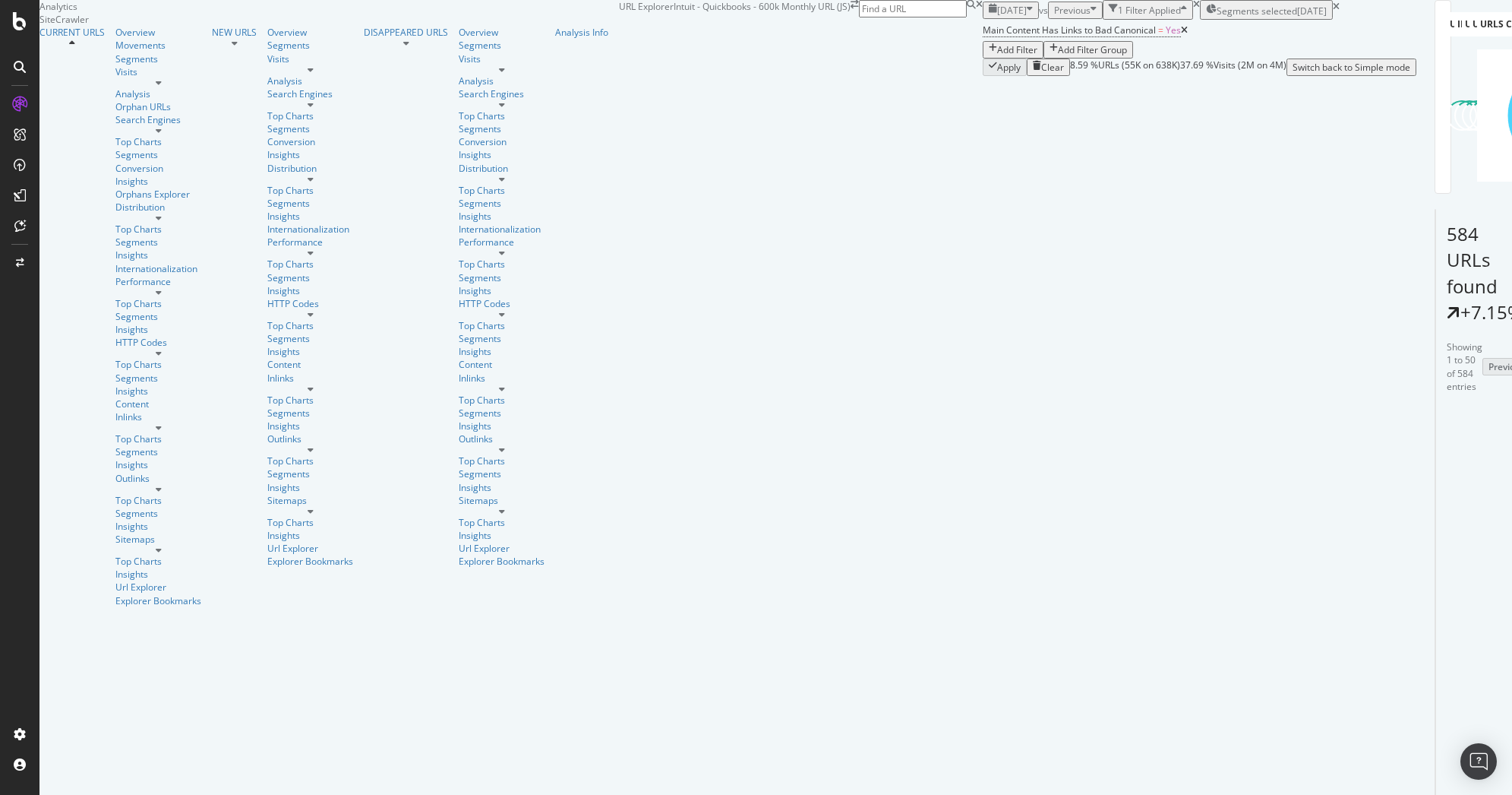
click at [997, 17] on span "[DATE]" at bounding box center [1011, 10] width 30 height 13
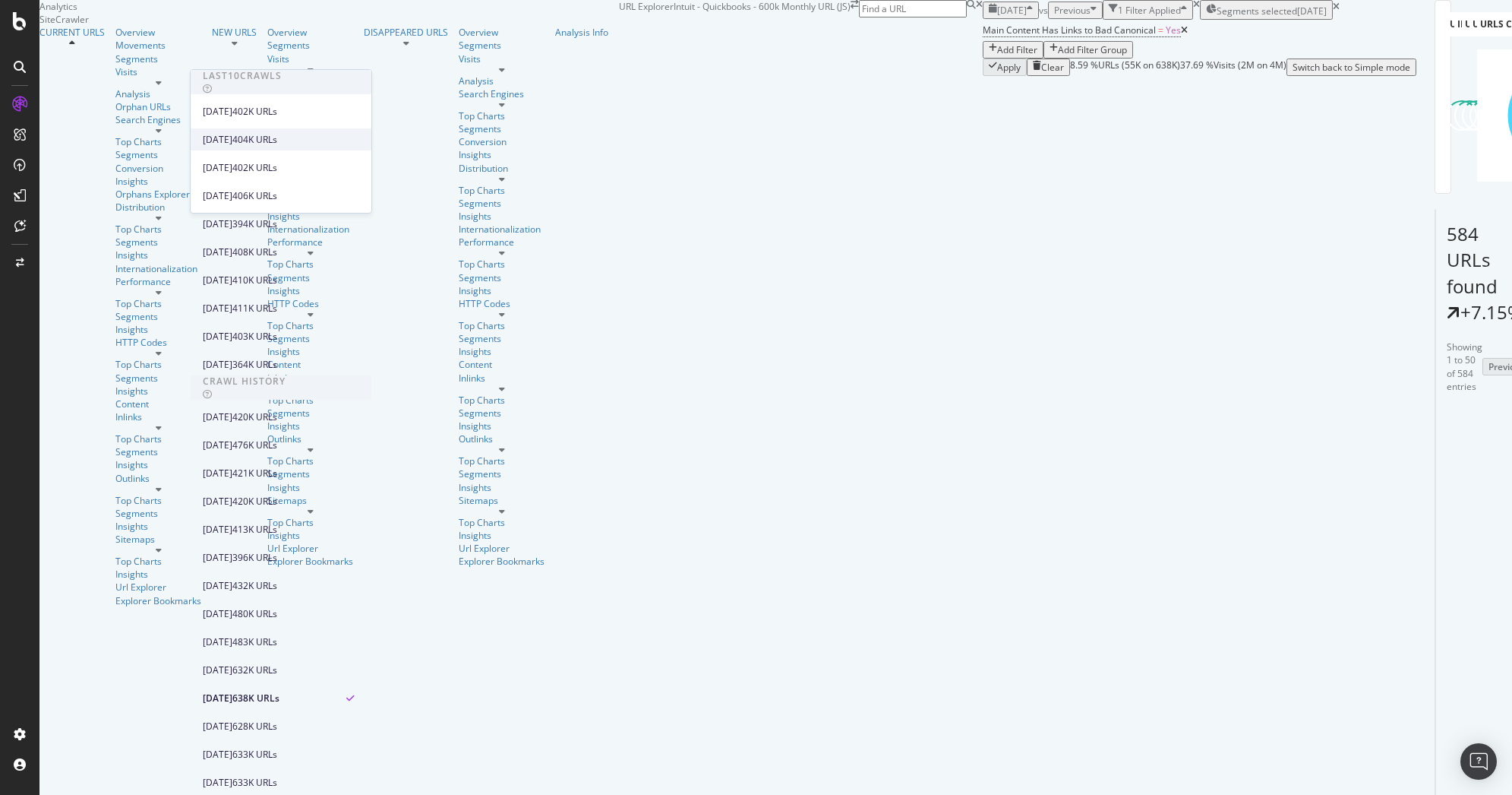
scroll to position [457, 0]
click at [233, 607] on div "[DATE]" at bounding box center [217, 614] width 30 height 14
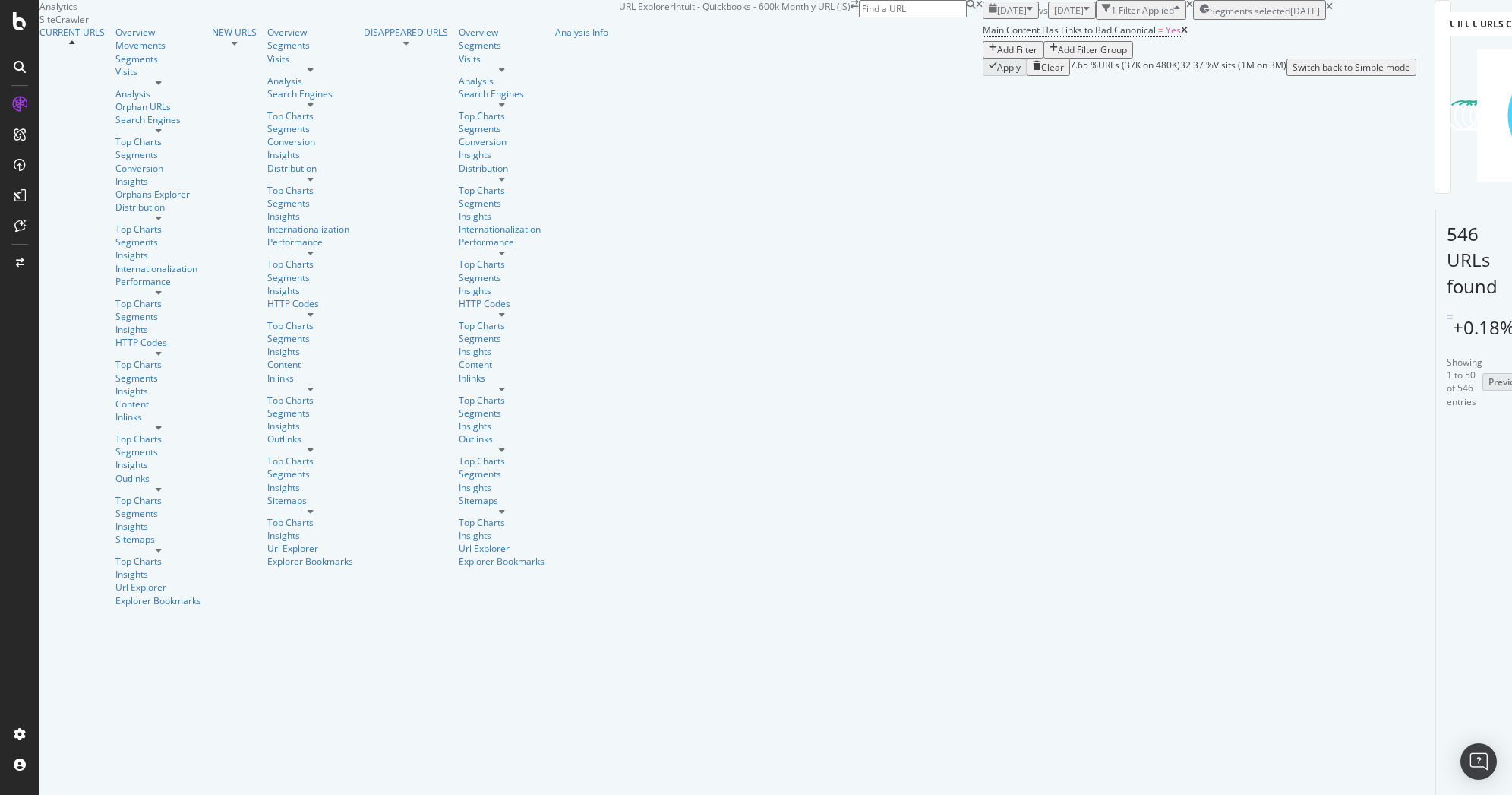
click at [997, 17] on span "[DATE]" at bounding box center [1011, 10] width 30 height 13
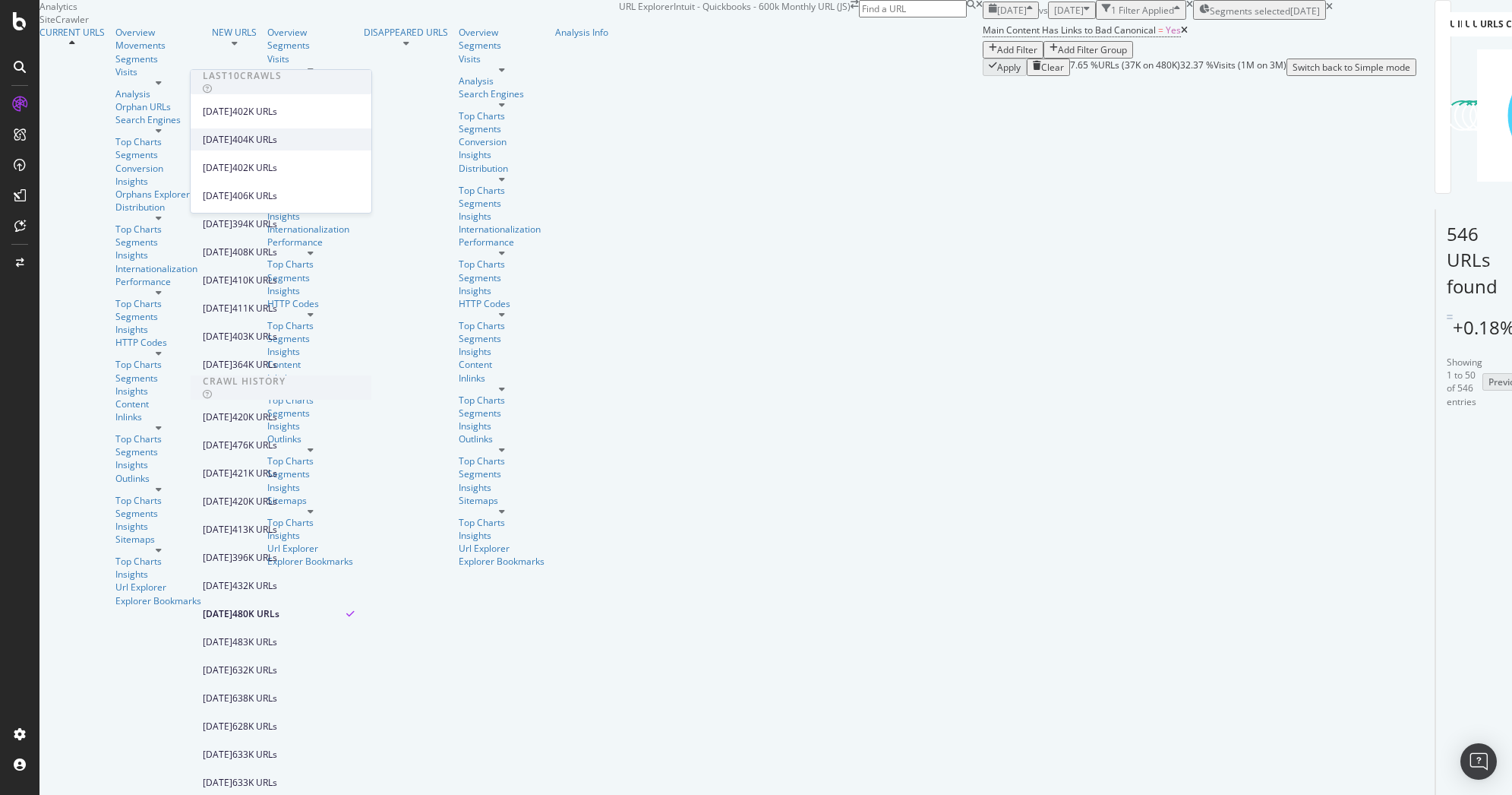
scroll to position [418, 0]
click at [258, 546] on div "[DATE] 396K URLs" at bounding box center [281, 556] width 181 height 22
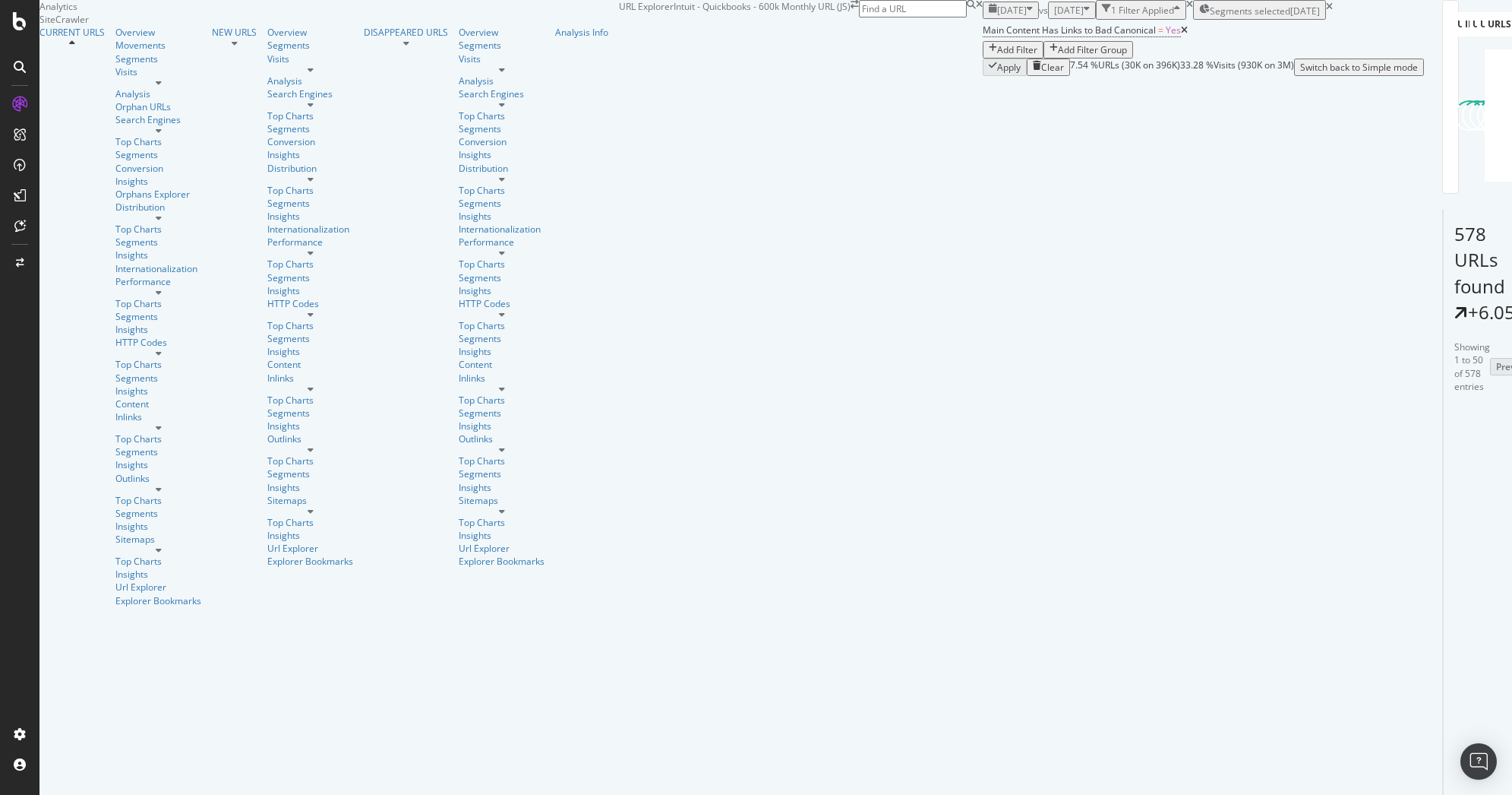
click at [997, 17] on span "[DATE]" at bounding box center [1011, 10] width 30 height 13
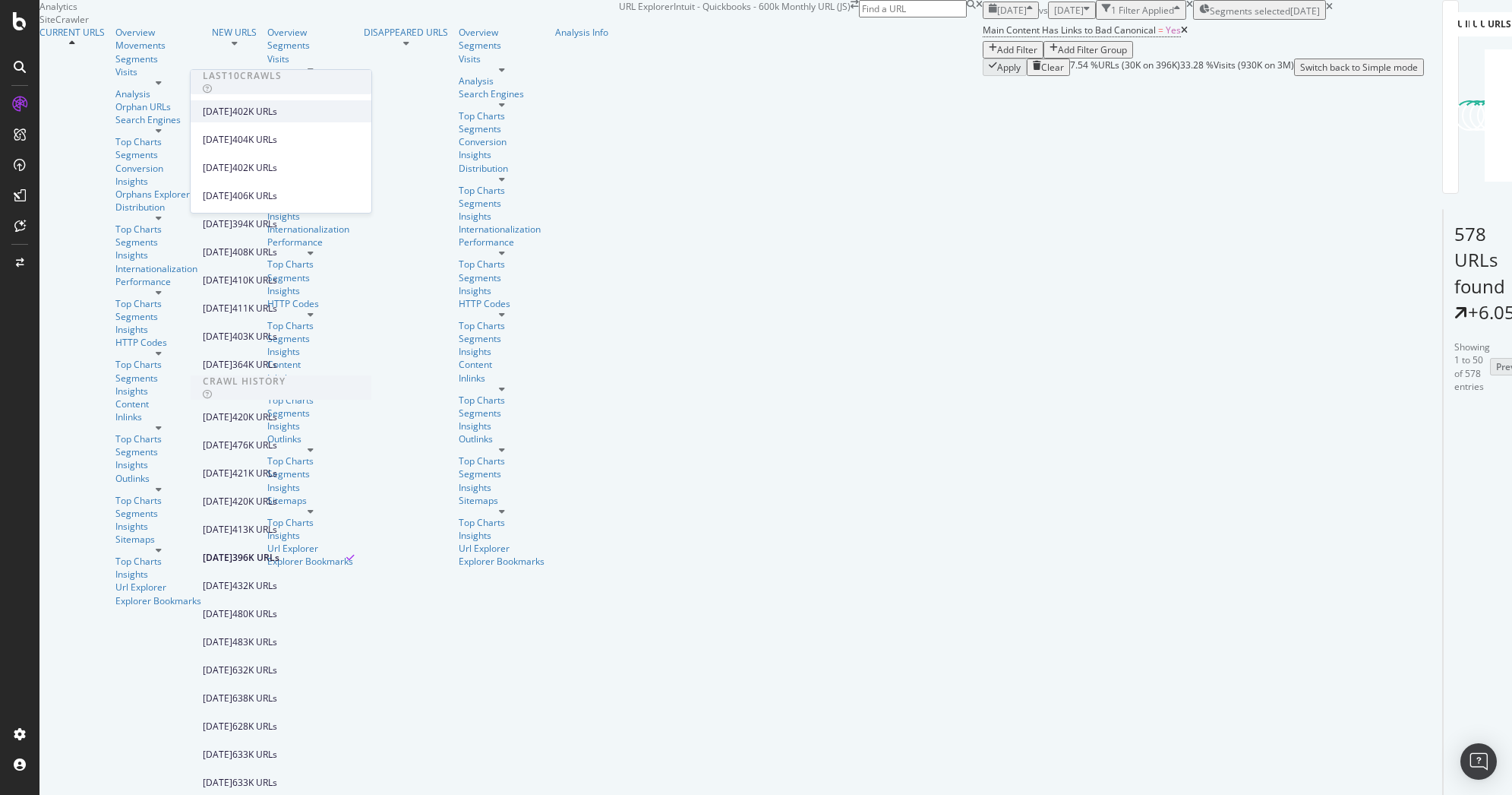
click at [233, 118] on div "[DATE]" at bounding box center [217, 112] width 30 height 14
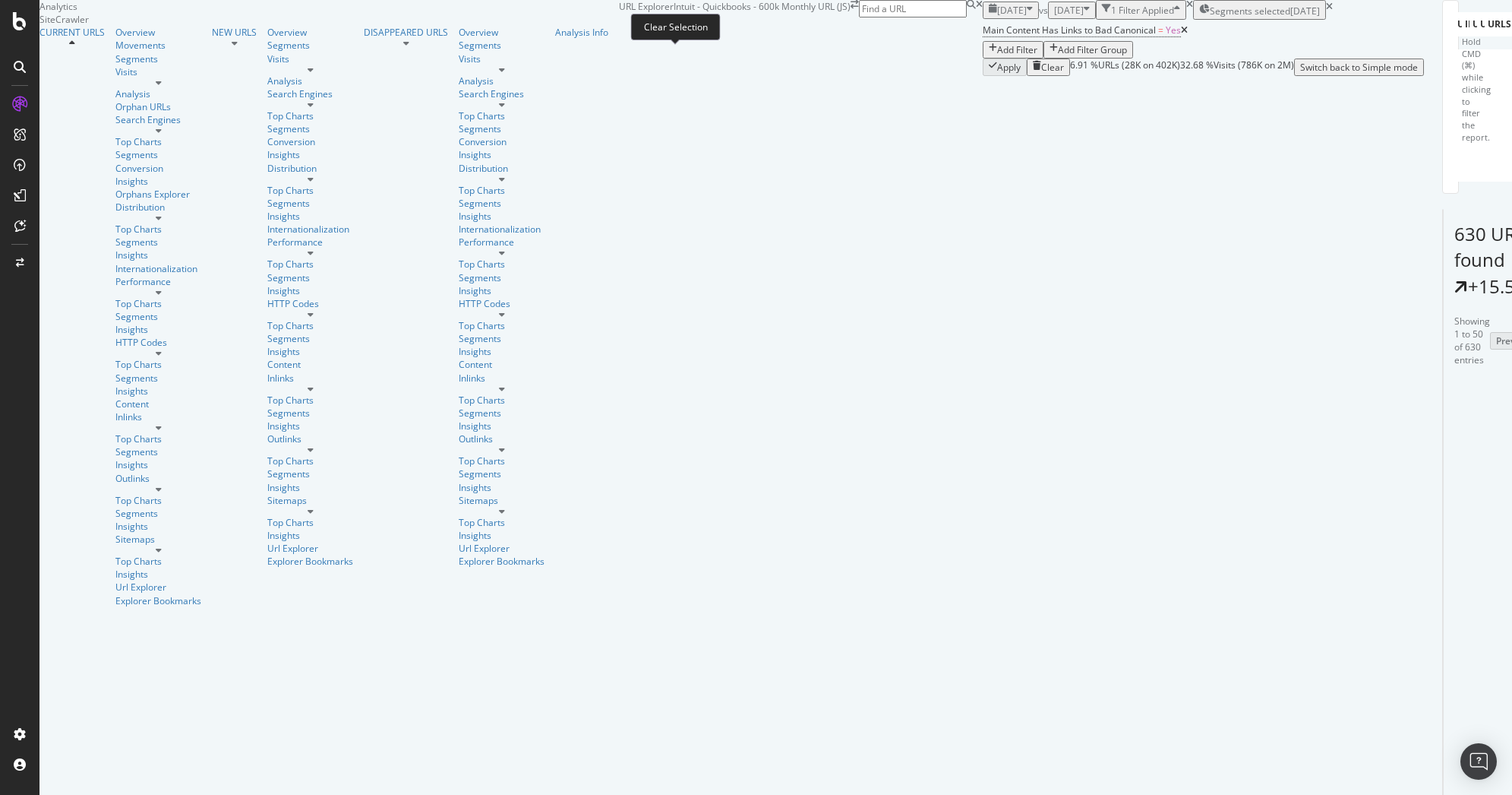
click at [1326, 11] on icon at bounding box center [1329, 6] width 7 height 9
click at [997, 54] on div "Add Filter" at bounding box center [1017, 47] width 40 height 13
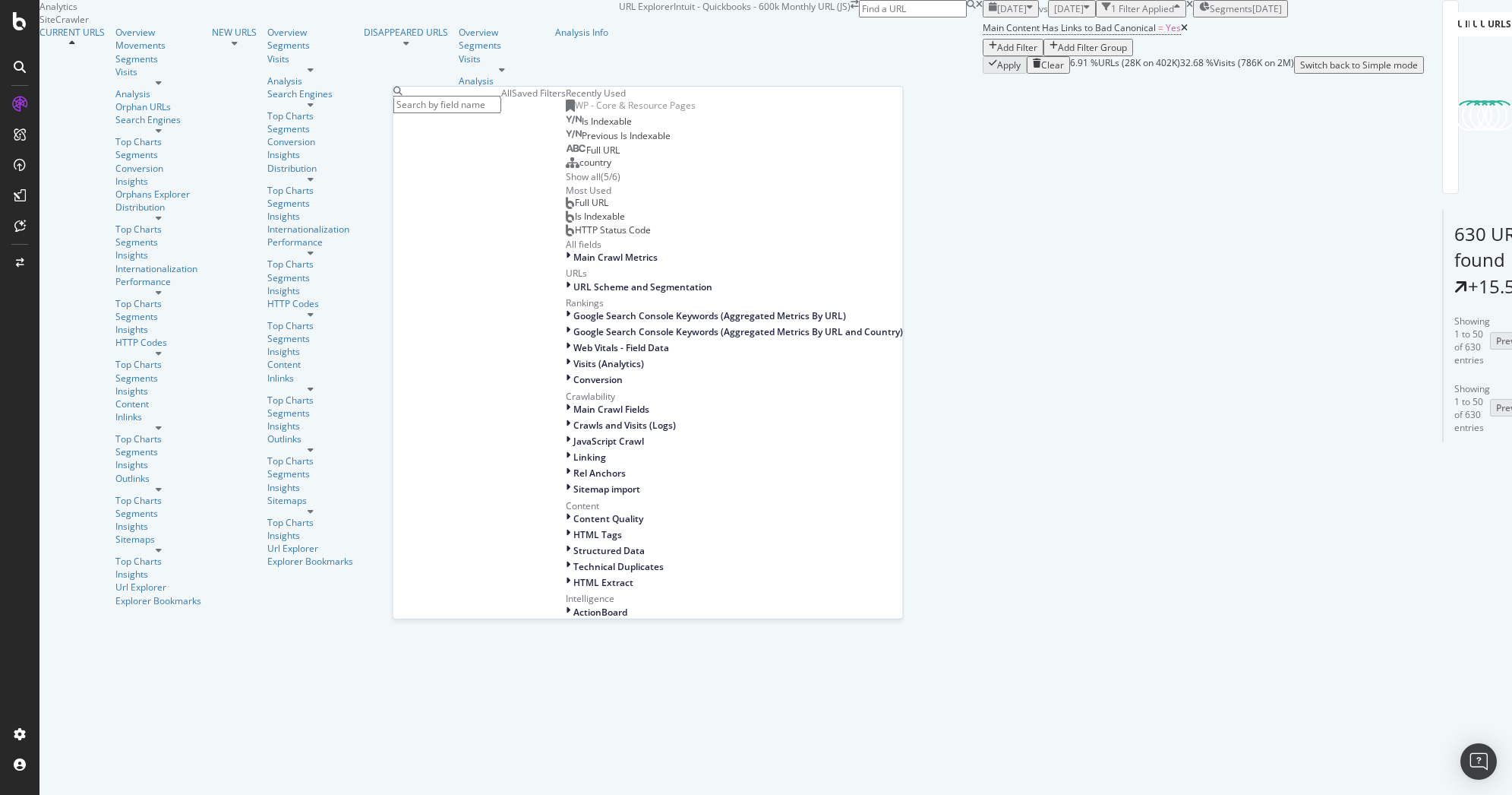
click at [566, 209] on div "Full URL" at bounding box center [587, 202] width 43 height 12
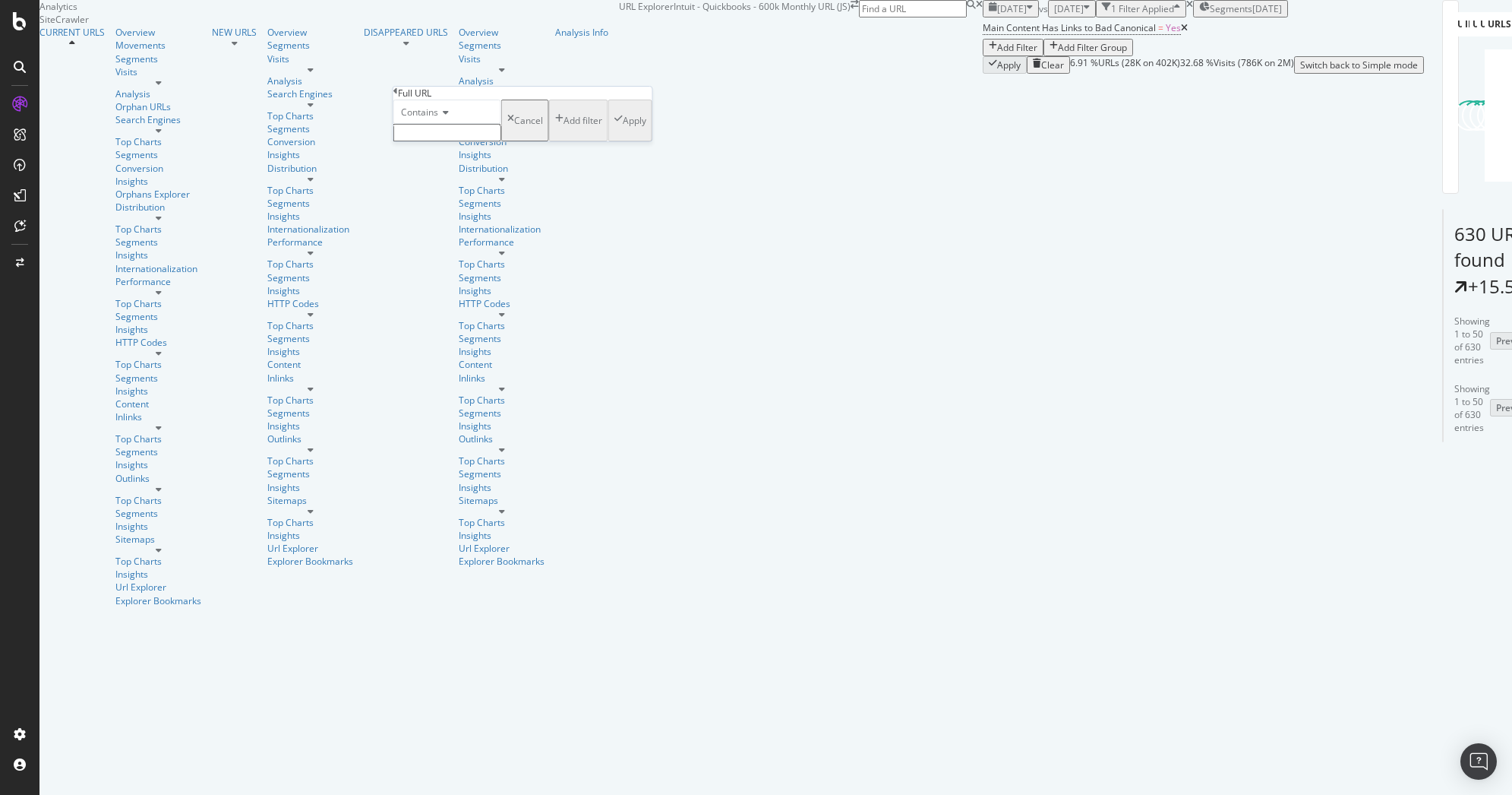
click at [469, 141] on input "text" at bounding box center [447, 132] width 108 height 18
paste input "/r/payments/customer-financing/"
type input "/r/payments/customer-financing/"
click at [623, 132] on div "Apply" at bounding box center [634, 125] width 23 height 13
